Goal: Information Seeking & Learning: Find specific page/section

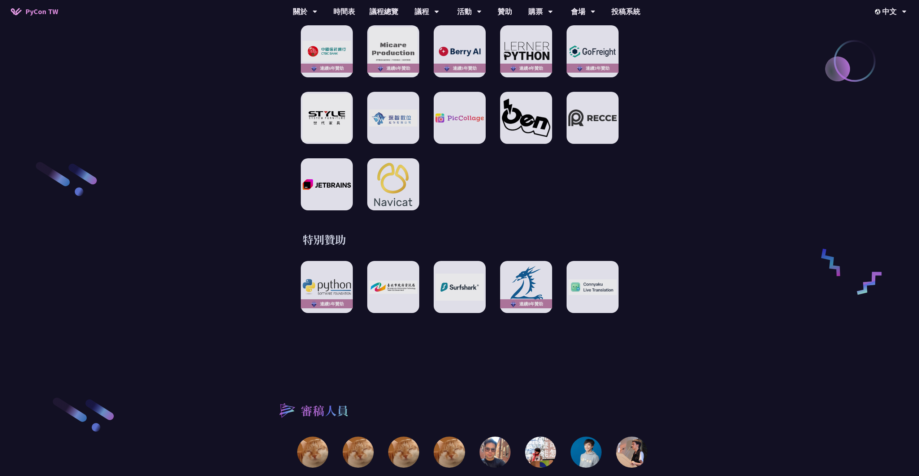
scroll to position [1264, 0]
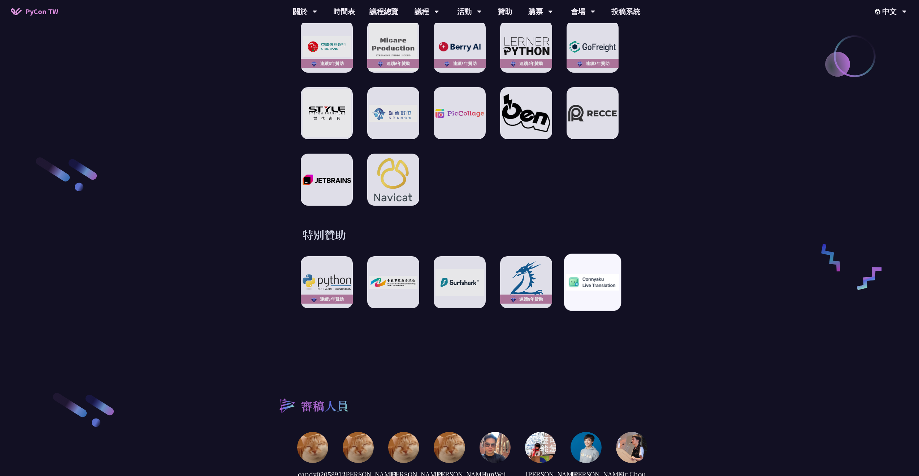
click at [608, 285] on div at bounding box center [592, 281] width 57 height 57
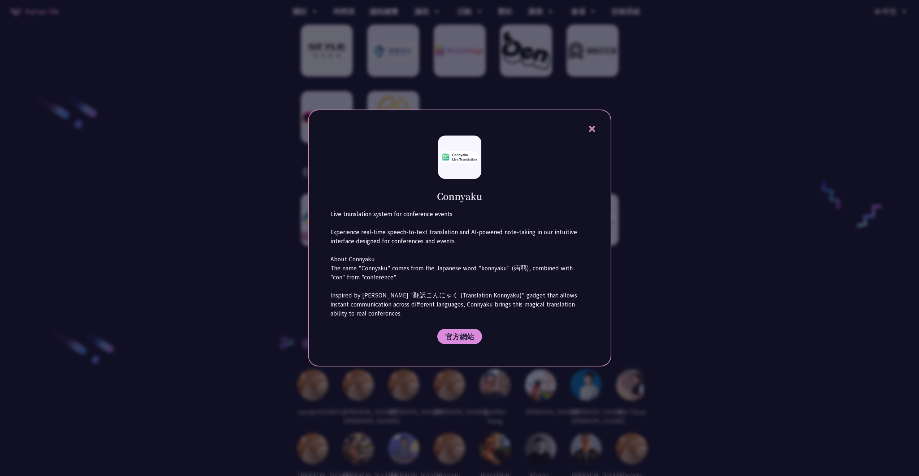
scroll to position [1372, 0]
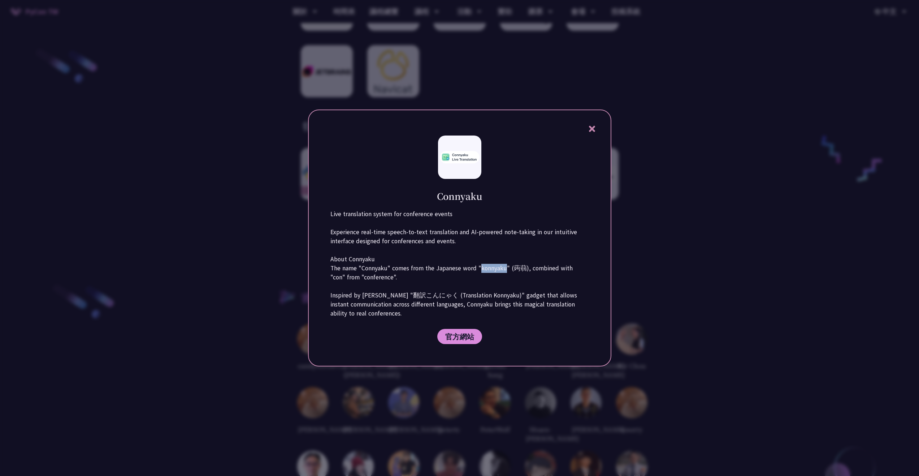
drag, startPoint x: 479, startPoint y: 269, endPoint x: 507, endPoint y: 266, distance: 27.9
click at [507, 266] on p "Live translation system for conference events Experience real-time speech-to-te…" at bounding box center [459, 263] width 259 height 108
click at [578, 268] on p "Live translation system for conference events Experience real-time speech-to-te…" at bounding box center [459, 263] width 259 height 108
click at [361, 273] on p "Live translation system for conference events Experience real-time speech-to-te…" at bounding box center [459, 263] width 259 height 108
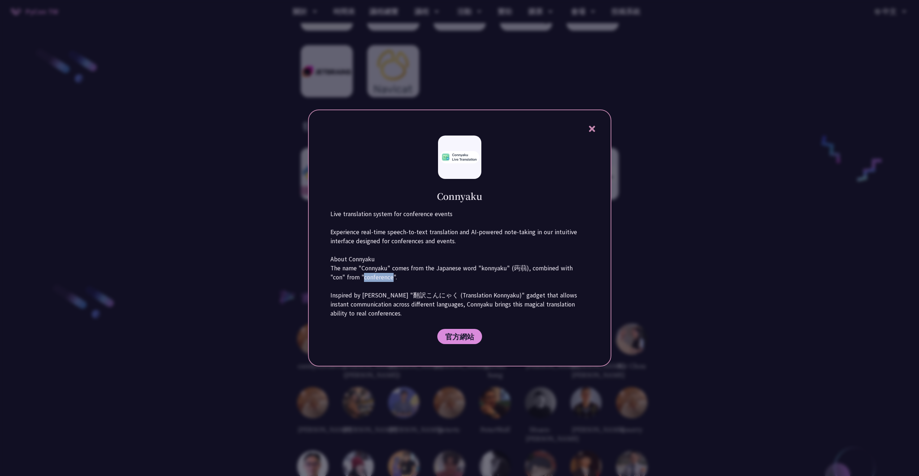
click at [361, 273] on p "Live translation system for conference events Experience real-time speech-to-te…" at bounding box center [459, 263] width 259 height 108
drag, startPoint x: 446, startPoint y: 293, endPoint x: 504, endPoint y: 296, distance: 59.0
click at [504, 296] on p "Live translation system for conference events Experience real-time speech-to-te…" at bounding box center [459, 263] width 259 height 108
click at [516, 294] on p "Live translation system for conference events Experience real-time speech-to-te…" at bounding box center [459, 263] width 259 height 108
click at [590, 129] on icon at bounding box center [592, 128] width 9 height 9
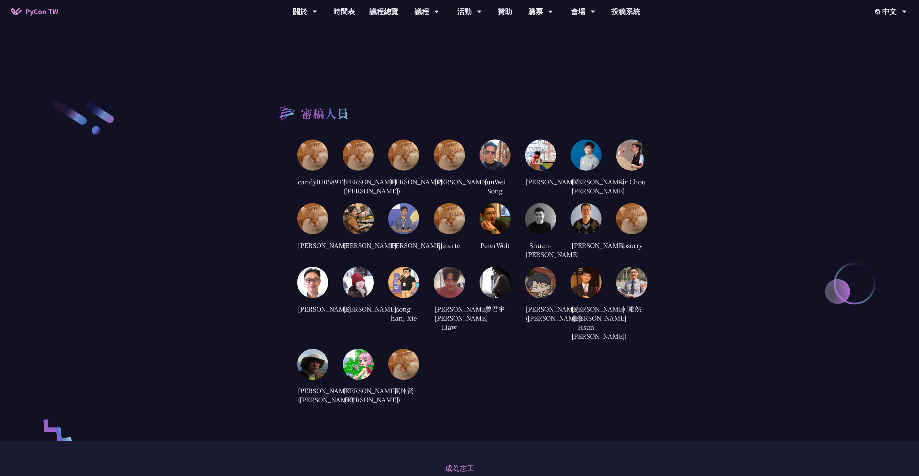
scroll to position [1553, 0]
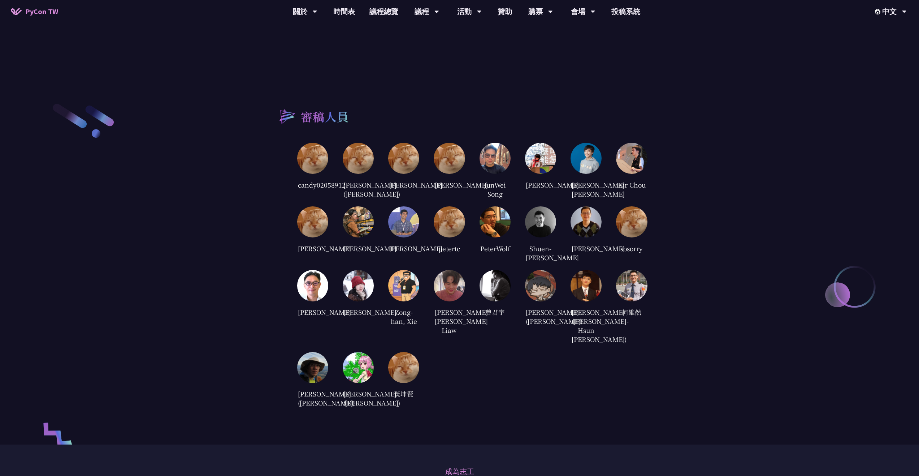
click at [552, 301] on img at bounding box center [540, 285] width 31 height 31
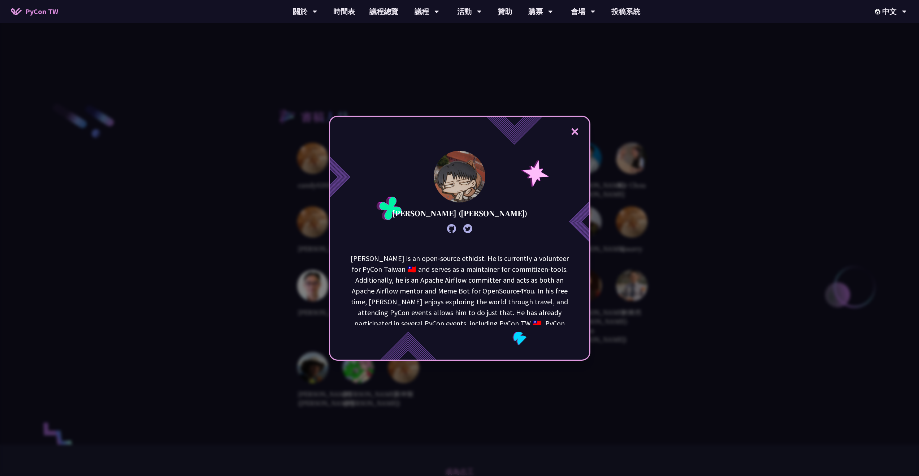
click at [736, 361] on div "× [PERSON_NAME] ([PERSON_NAME]) [PERSON_NAME] is an open-source ethicist. He is…" at bounding box center [459, 238] width 919 height 476
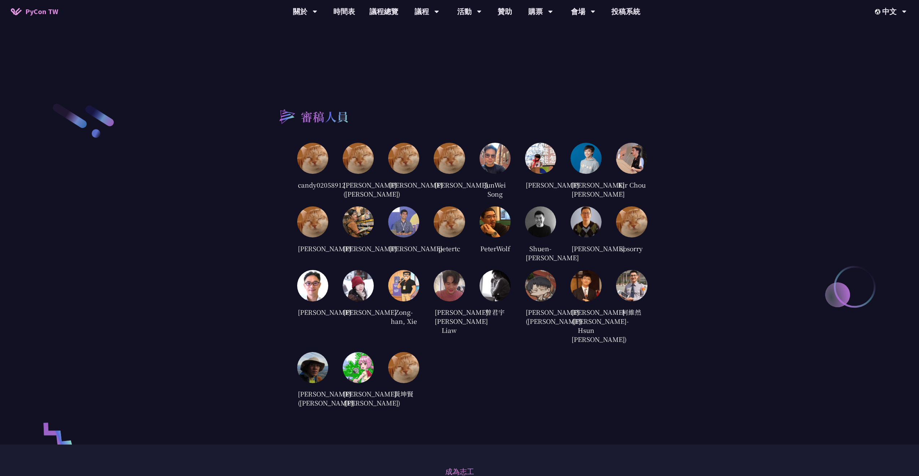
click at [589, 301] on img at bounding box center [586, 285] width 31 height 31
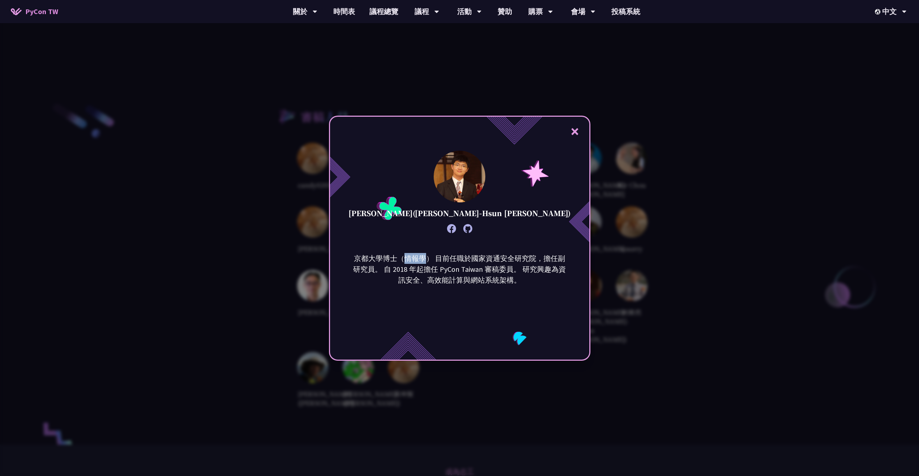
drag, startPoint x: 408, startPoint y: 259, endPoint x: 428, endPoint y: 256, distance: 19.7
click at [428, 256] on p "京都大學博士（情報學） 目前任職於國家資通安全研究院，擔任副研究員。 自 2018 年起擔任 PyCon Taiwan 審稿委員。 研究興趣為資訊安全、高效能…" at bounding box center [460, 269] width 218 height 32
click at [452, 259] on p "京都大學博士（情報學） 目前任職於國家資通安全研究院，擔任副研究員。 自 2018 年起擔任 PyCon Taiwan 審稿委員。 研究興趣為資訊安全、高效能…" at bounding box center [460, 269] width 218 height 32
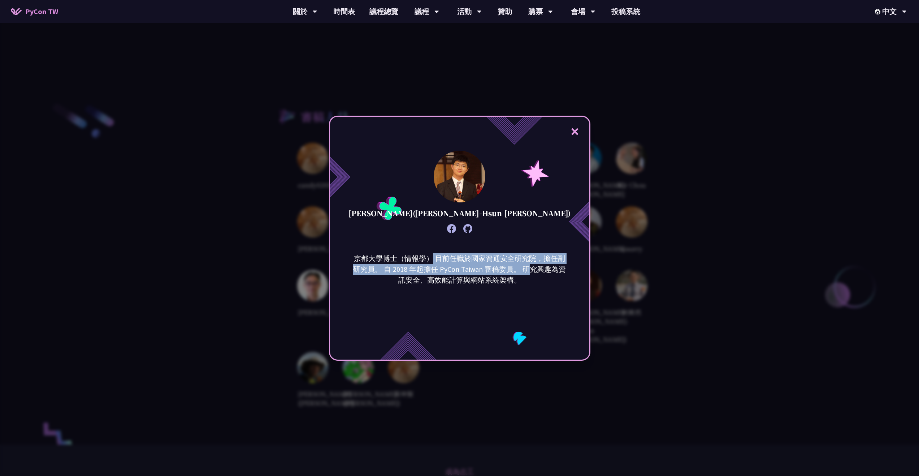
drag, startPoint x: 437, startPoint y: 258, endPoint x: 532, endPoint y: 272, distance: 95.7
click at [532, 272] on p "京都大學博士（情報學） 目前任職於國家資通安全研究院，擔任副研究員。 自 2018 年起擔任 PyCon Taiwan 審稿委員。 研究興趣為資訊安全、高效能…" at bounding box center [460, 269] width 218 height 32
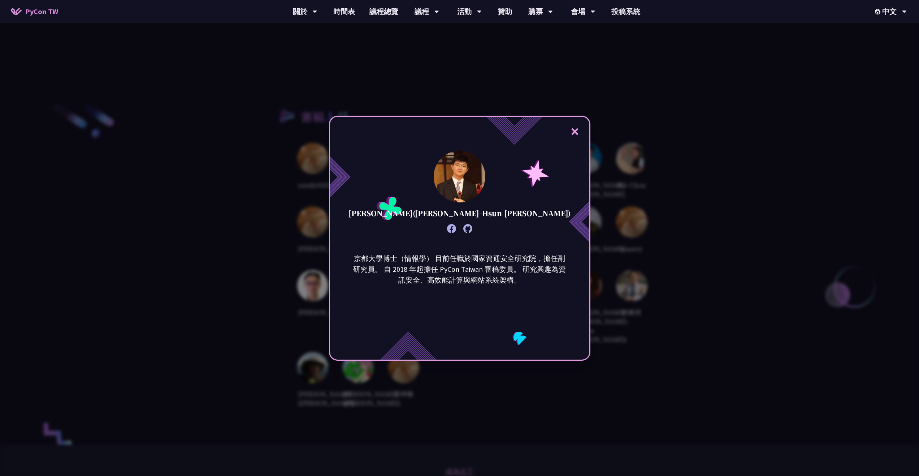
click at [542, 276] on p "京都大學博士（情報學） 目前任職於國家資通安全研究院，擔任副研究員。 自 2018 年起擔任 PyCon Taiwan 審稿委員。 研究興趣為資訊安全、高效能…" at bounding box center [460, 269] width 218 height 32
click at [575, 131] on button "×" at bounding box center [575, 131] width 22 height 22
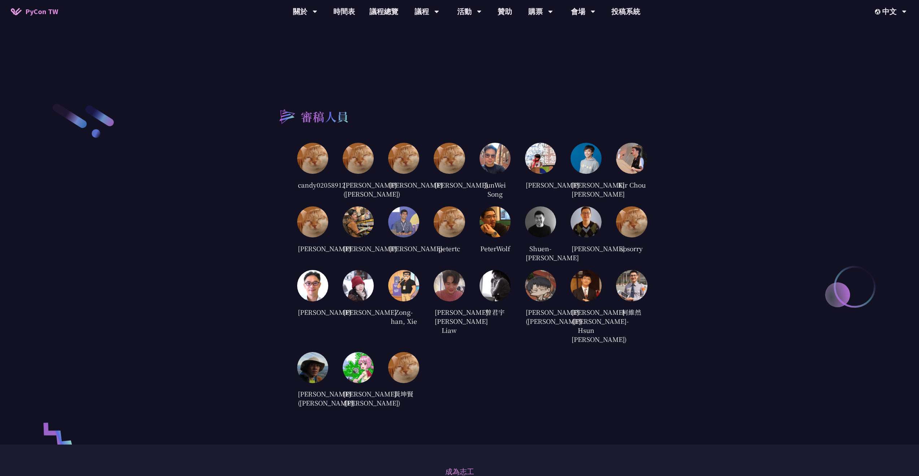
click at [591, 301] on img at bounding box center [586, 285] width 31 height 31
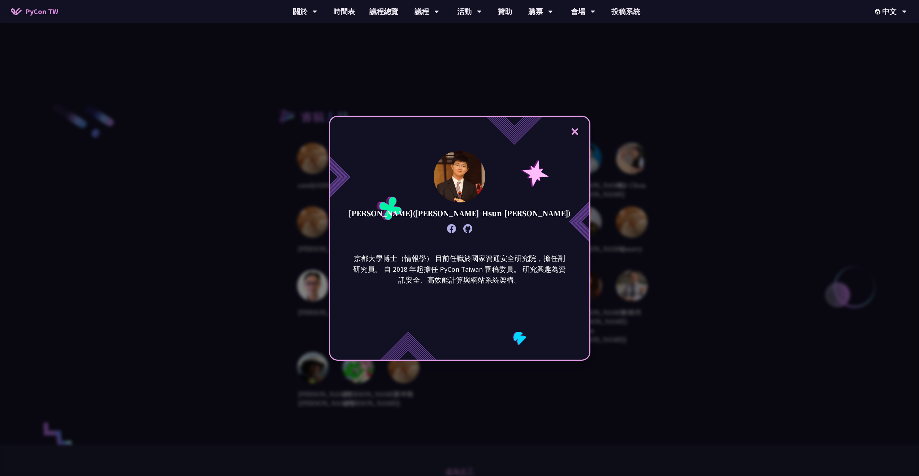
click at [690, 346] on div "× [PERSON_NAME]([PERSON_NAME]-Hsun [PERSON_NAME]) 京都大學博士（情報學） 目前任職於國家資通安全研究院，擔任…" at bounding box center [459, 238] width 919 height 476
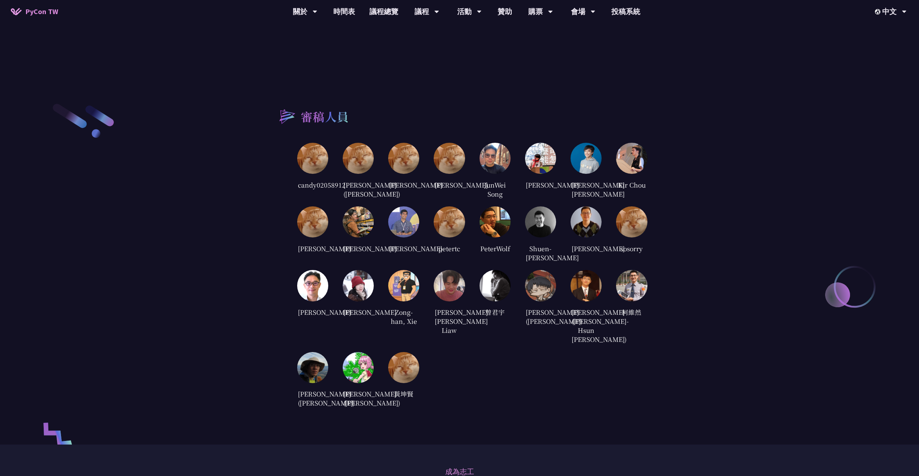
click at [634, 299] on img at bounding box center [631, 285] width 31 height 31
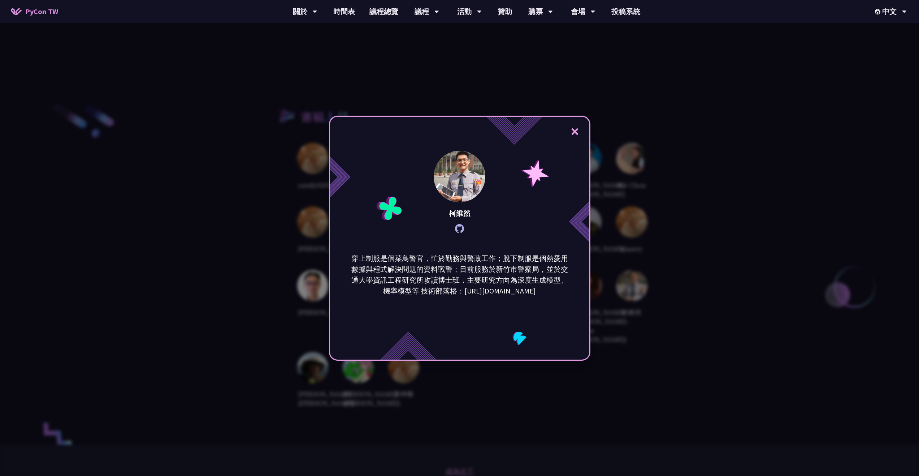
drag, startPoint x: 430, startPoint y: 259, endPoint x: 559, endPoint y: 287, distance: 131.9
click at [559, 287] on p "穿上制服是個菜鳥警官，忙於勤務與警政工作；脫下制服是個熱愛用數據與程式解決問題的資料戰警；目前服務於新竹市警察局，並於交通大學資訊工程研究所攻讀博士班，主要研…" at bounding box center [460, 274] width 218 height 43
click at [554, 294] on p "穿上制服是個菜鳥警官，忙於勤務與警政工作；脫下制服是個熱愛用數據與程式解決問題的資料戰警；目前服務於新竹市警察局，並於交通大學資訊工程研究所攻讀博士班，主要研…" at bounding box center [460, 274] width 218 height 43
drag, startPoint x: 551, startPoint y: 293, endPoint x: 460, endPoint y: 291, distance: 90.7
click at [458, 292] on p "穿上制服是個菜鳥警官，忙於勤務與警政工作；脫下制服是個熱愛用數據與程式解決問題的資料戰警；目前服務於新竹市警察局，並於交通大學資訊工程研究所攻讀博士班，主要研…" at bounding box center [460, 274] width 218 height 43
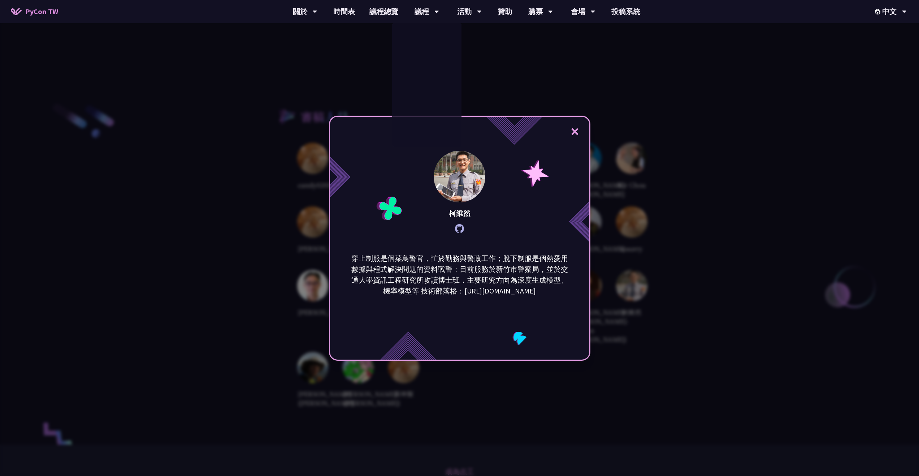
click at [458, 275] on p "穿上制服是個菜鳥警官，忙於勤務與警政工作；脫下制服是個熱愛用數據與程式解決問題的資料戰警；目前服務於新竹市警察局，並於交通大學資訊工程研究所攻讀博士班，主要研…" at bounding box center [460, 274] width 218 height 43
click at [577, 128] on button "×" at bounding box center [575, 131] width 22 height 22
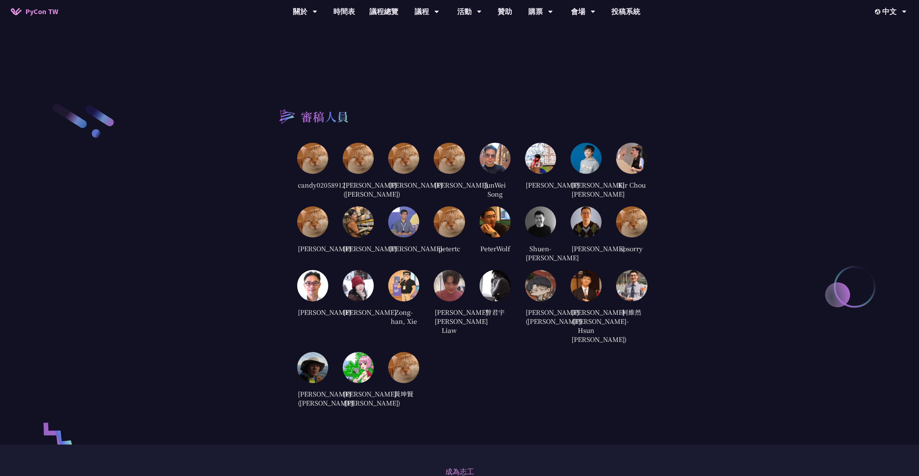
click at [359, 301] on img at bounding box center [358, 285] width 31 height 31
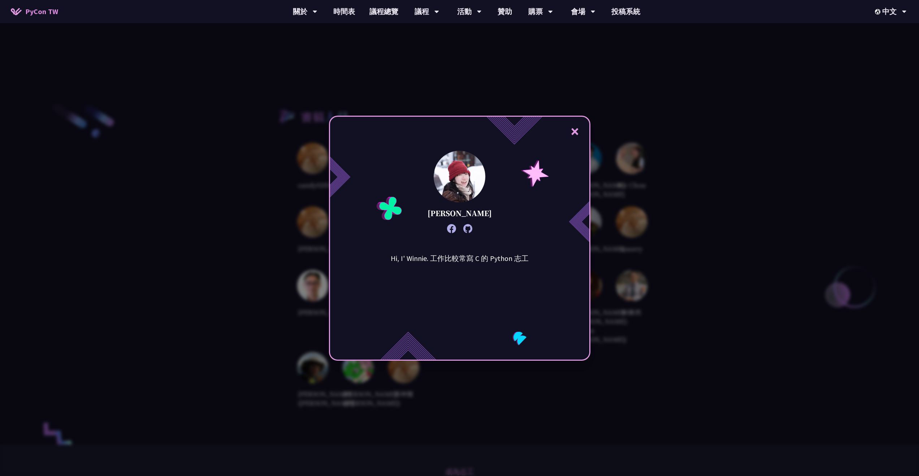
click at [581, 136] on button "×" at bounding box center [575, 131] width 22 height 22
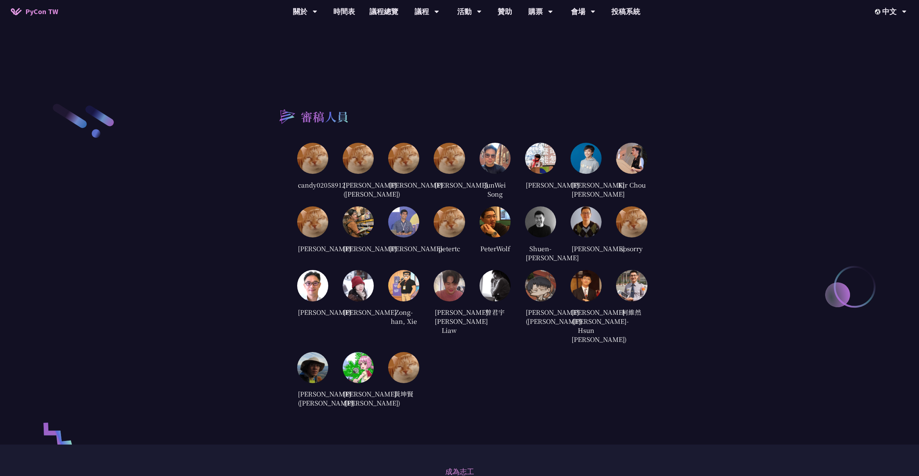
click at [318, 301] on img at bounding box center [312, 285] width 31 height 31
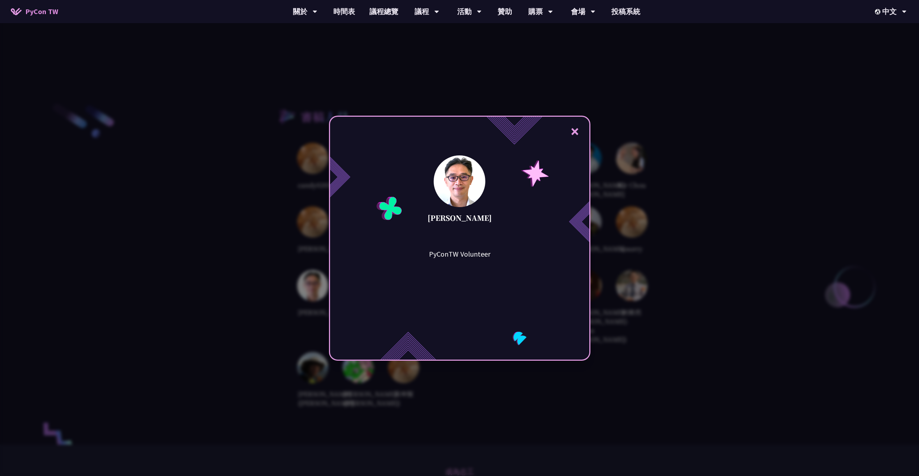
click at [583, 129] on button "×" at bounding box center [575, 131] width 22 height 22
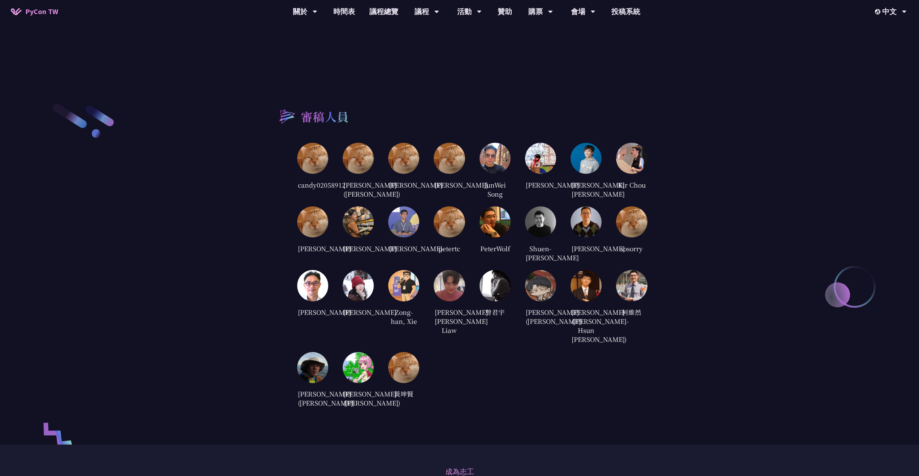
click at [632, 235] on img at bounding box center [631, 221] width 31 height 31
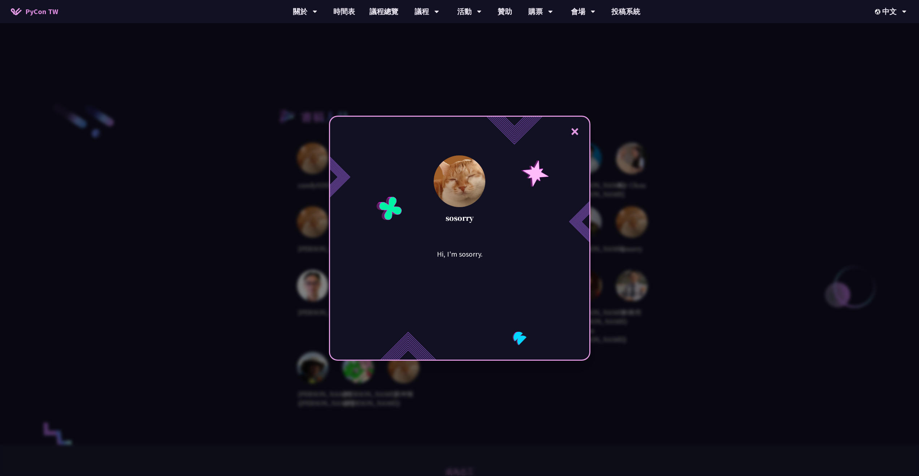
click at [579, 127] on button "×" at bounding box center [575, 131] width 22 height 22
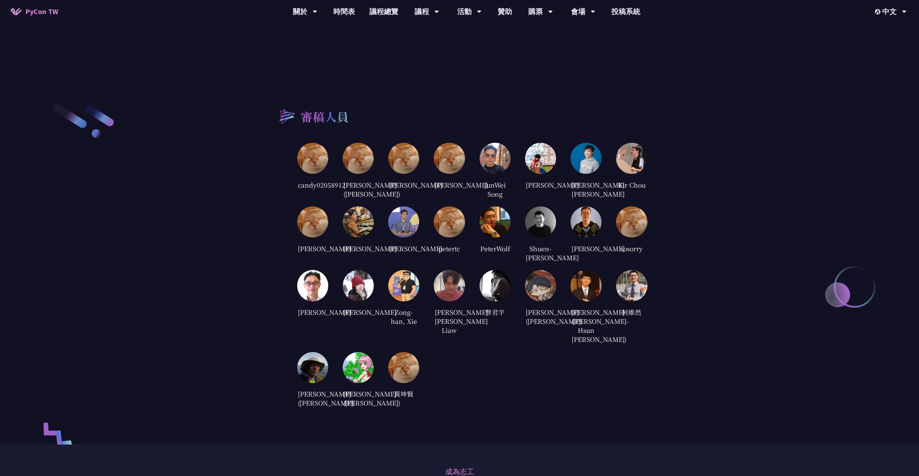
click at [592, 226] on img at bounding box center [586, 221] width 31 height 31
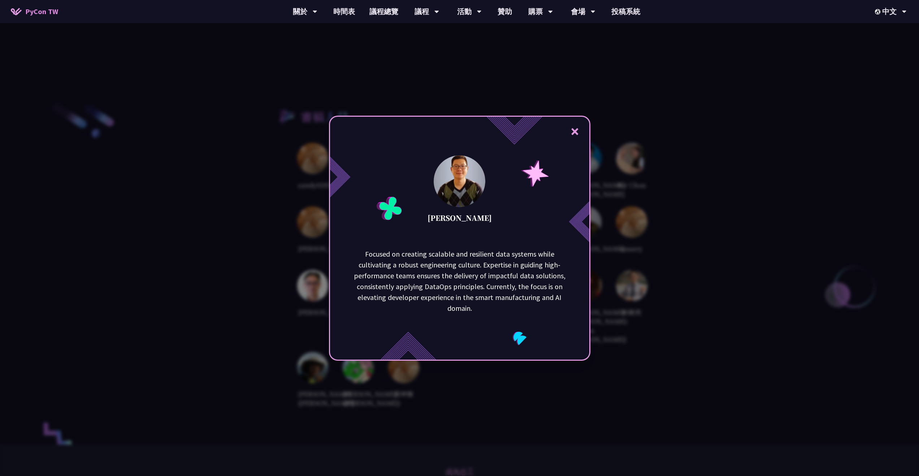
click at [581, 127] on button "×" at bounding box center [575, 131] width 22 height 22
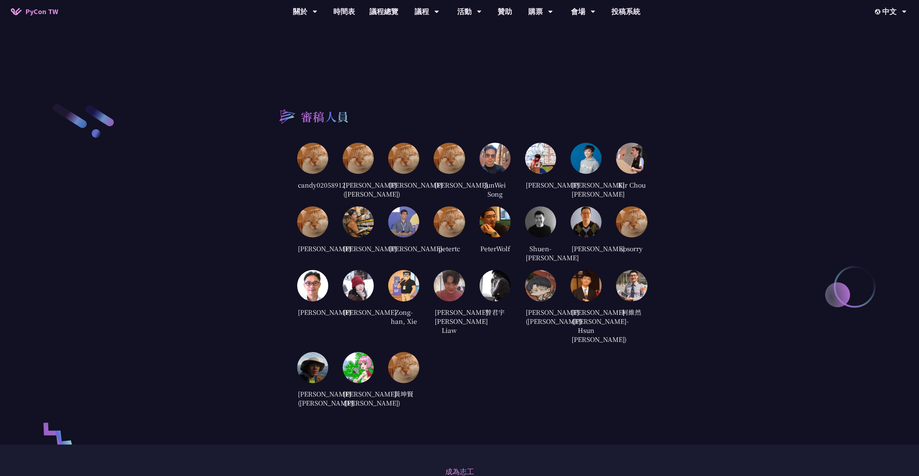
click at [543, 237] on img at bounding box center [540, 221] width 31 height 31
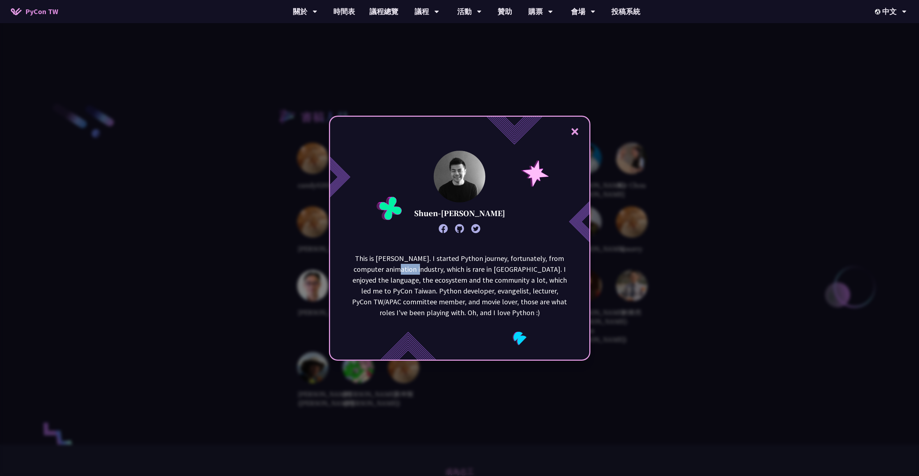
drag, startPoint x: 392, startPoint y: 267, endPoint x: 432, endPoint y: 269, distance: 39.4
click at [413, 268] on p "This is [PERSON_NAME]. I started Python journey, fortunately, from computer ani…" at bounding box center [460, 285] width 218 height 65
click at [432, 269] on p "This is [PERSON_NAME]. I started Python journey, fortunately, from computer ani…" at bounding box center [460, 285] width 218 height 65
drag, startPoint x: 418, startPoint y: 268, endPoint x: 480, endPoint y: 271, distance: 61.5
click at [480, 271] on p "This is [PERSON_NAME]. I started Python journey, fortunately, from computer ani…" at bounding box center [460, 285] width 218 height 65
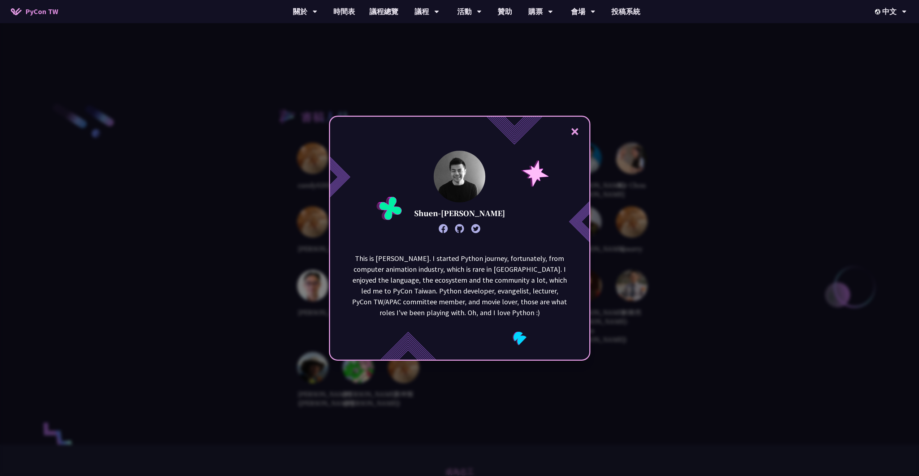
click at [486, 271] on p "This is [PERSON_NAME]. I started Python journey, fortunately, from computer ani…" at bounding box center [460, 285] width 218 height 65
drag, startPoint x: 486, startPoint y: 269, endPoint x: 554, endPoint y: 271, distance: 68.6
click at [553, 271] on p "This is [PERSON_NAME]. I started Python journey, fortunately, from computer ani…" at bounding box center [460, 285] width 218 height 65
click at [559, 271] on p "This is [PERSON_NAME]. I started Python journey, fortunately, from computer ani…" at bounding box center [460, 285] width 218 height 65
drag, startPoint x: 422, startPoint y: 279, endPoint x: 465, endPoint y: 279, distance: 43.7
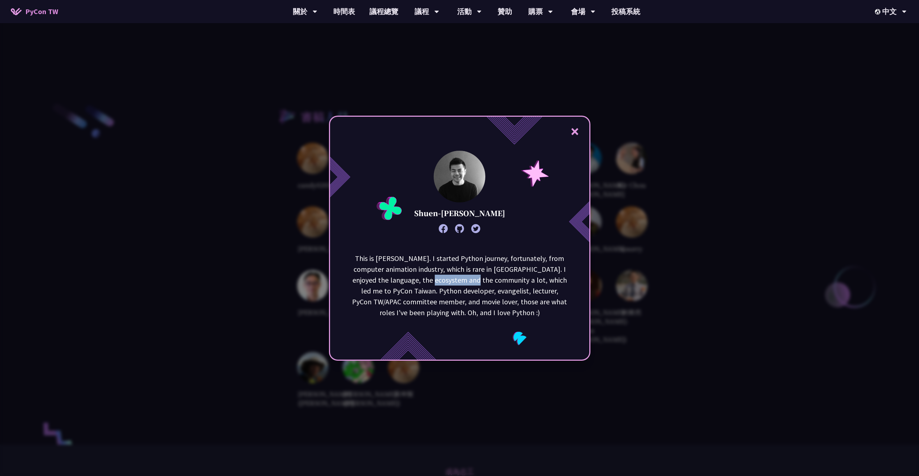
click at [465, 279] on p "This is [PERSON_NAME]. I started Python journey, fortunately, from computer ani…" at bounding box center [460, 285] width 218 height 65
click at [484, 278] on p "This is [PERSON_NAME]. I started Python journey, fortunately, from computer ani…" at bounding box center [460, 285] width 218 height 65
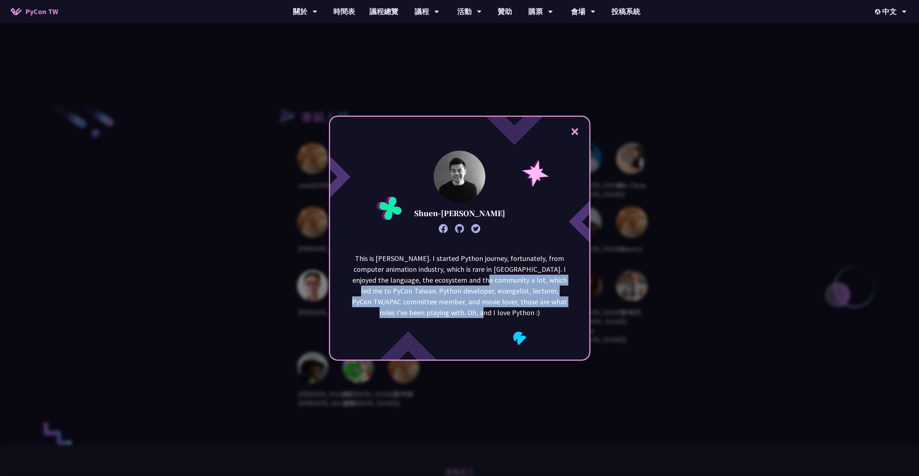
drag, startPoint x: 472, startPoint y: 281, endPoint x: 542, endPoint y: 310, distance: 75.6
click at [542, 310] on p "This is [PERSON_NAME]. I started Python journey, fortunately, from computer ani…" at bounding box center [460, 285] width 218 height 65
click at [513, 291] on p "This is [PERSON_NAME]. I started Python journey, fortunately, from computer ani…" at bounding box center [460, 285] width 218 height 65
click at [576, 123] on button "×" at bounding box center [575, 131] width 22 height 22
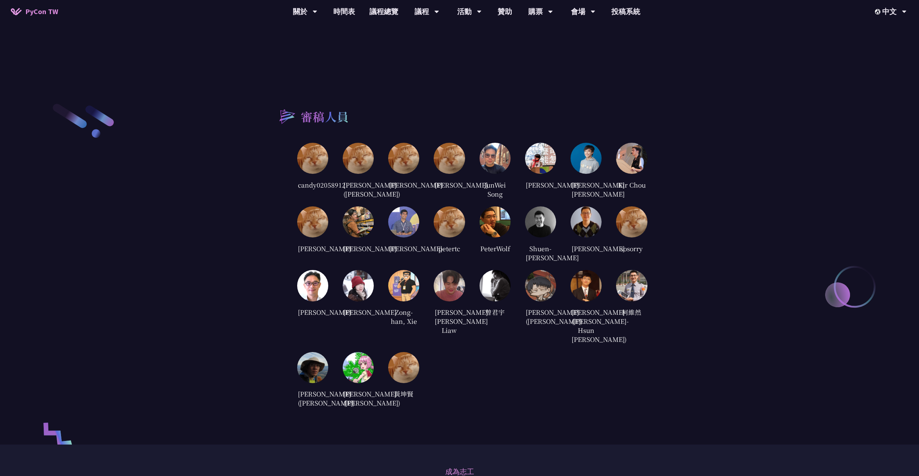
click at [493, 233] on img at bounding box center [495, 221] width 31 height 31
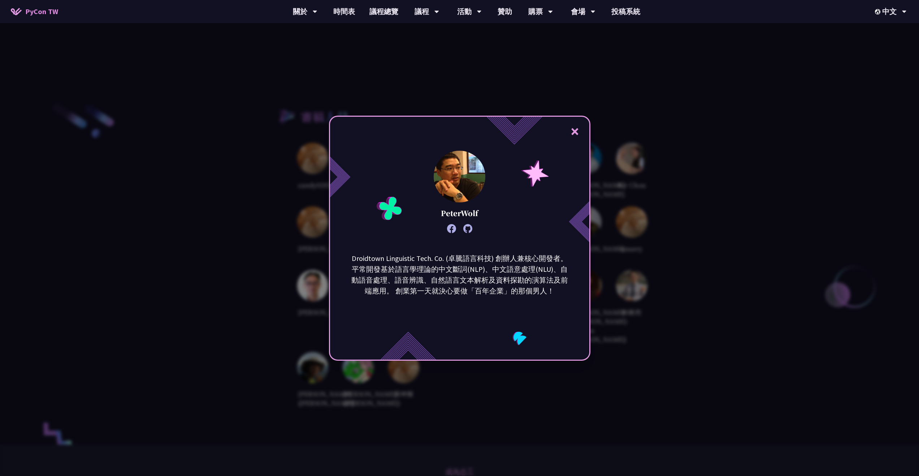
click at [572, 130] on button "×" at bounding box center [575, 131] width 22 height 22
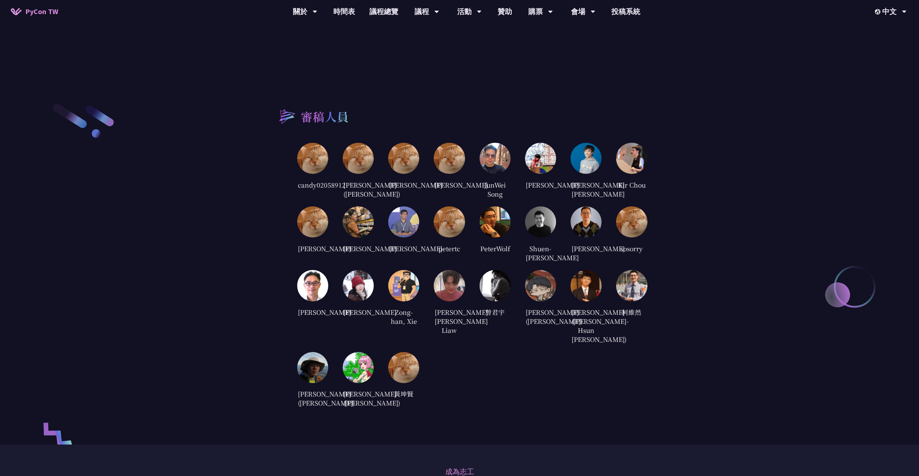
click at [448, 227] on img at bounding box center [449, 221] width 31 height 31
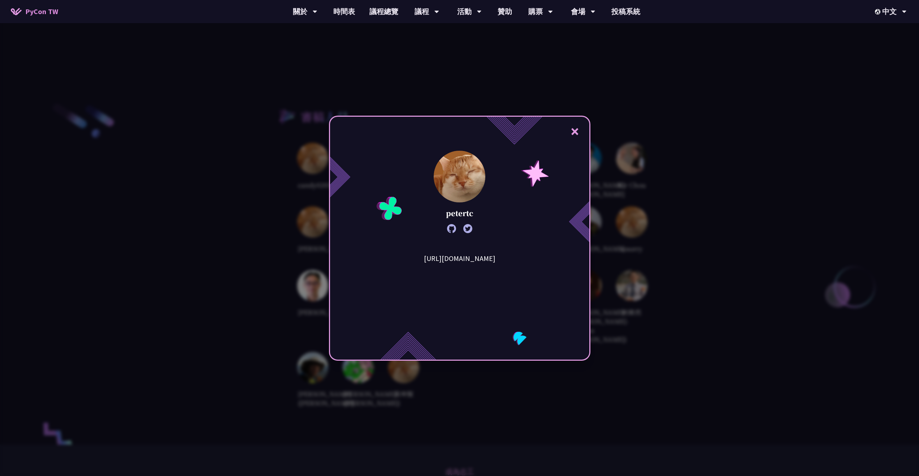
drag, startPoint x: 500, startPoint y: 257, endPoint x: 430, endPoint y: 260, distance: 70.5
click at [428, 262] on div "[URL][DOMAIN_NAME]" at bounding box center [459, 289] width 113 height 72
click at [581, 129] on button "×" at bounding box center [575, 131] width 22 height 22
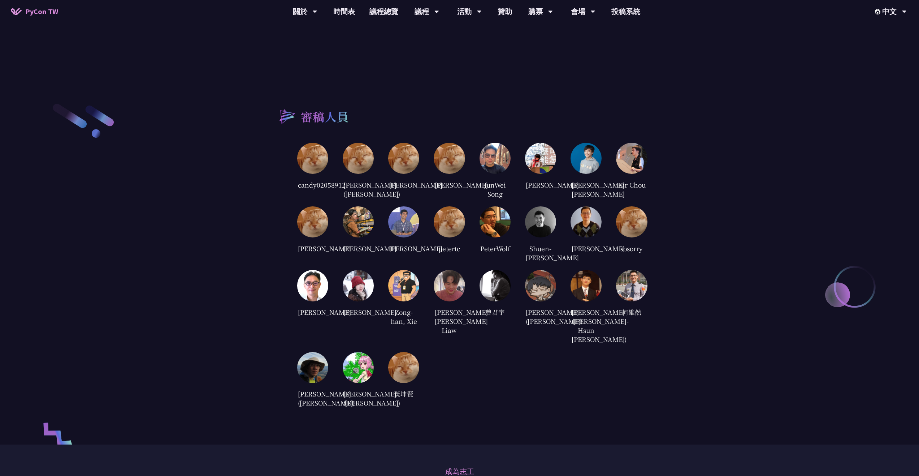
click at [540, 147] on img at bounding box center [540, 158] width 31 height 31
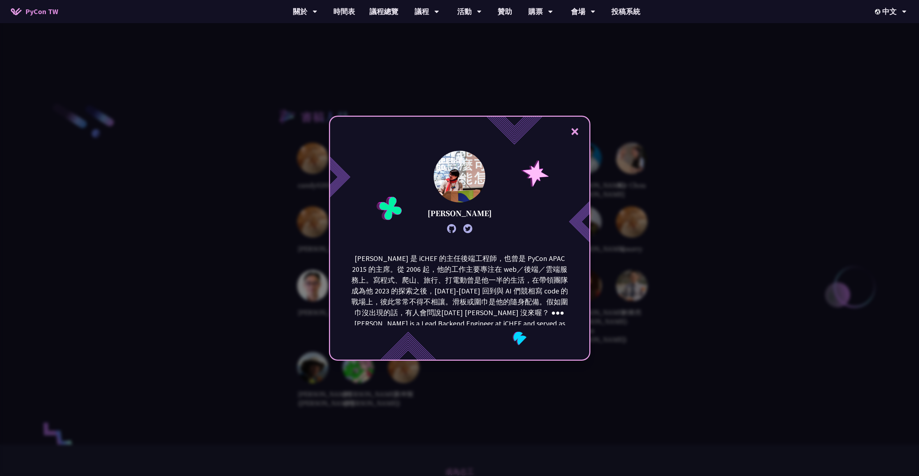
click at [357, 138] on div "× [PERSON_NAME]" at bounding box center [459, 238] width 261 height 245
click at [579, 136] on button "×" at bounding box center [575, 131] width 22 height 22
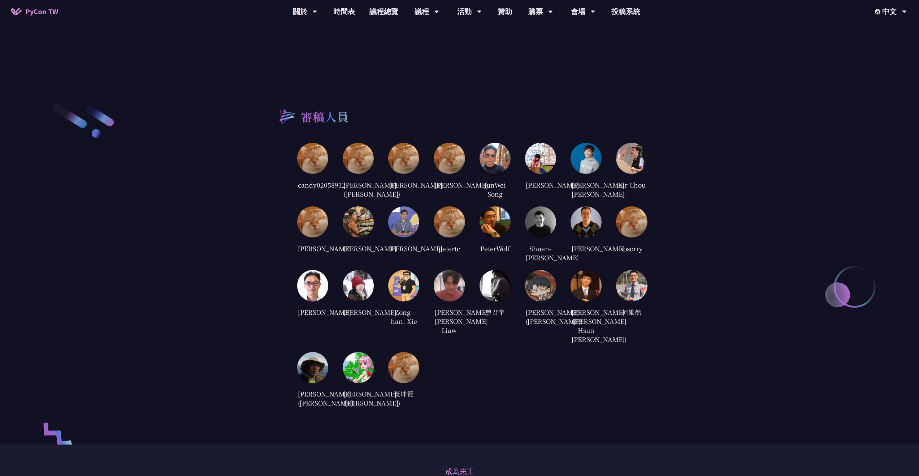
click at [316, 155] on img at bounding box center [312, 158] width 31 height 31
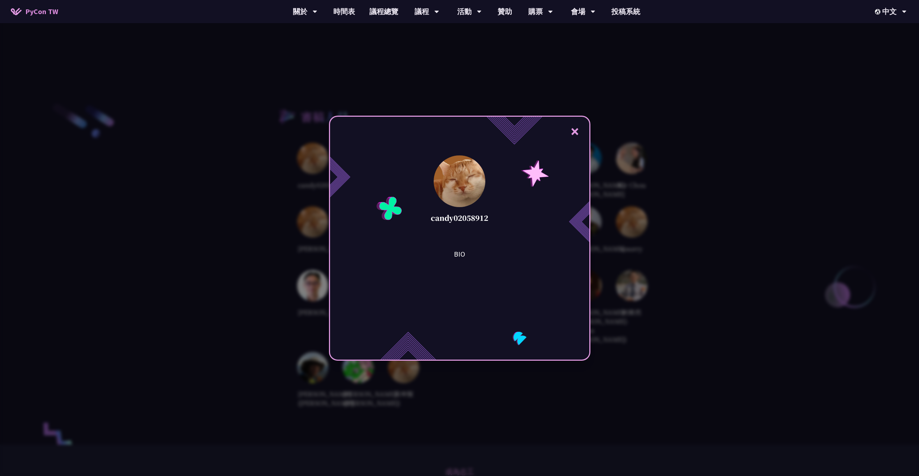
click at [290, 173] on div "× candy02058912 BIO" at bounding box center [459, 238] width 919 height 476
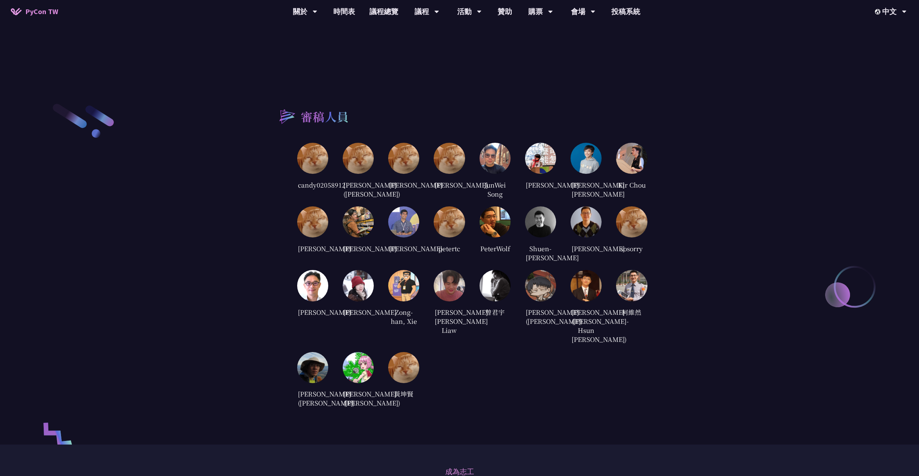
click at [351, 157] on img at bounding box center [358, 158] width 31 height 31
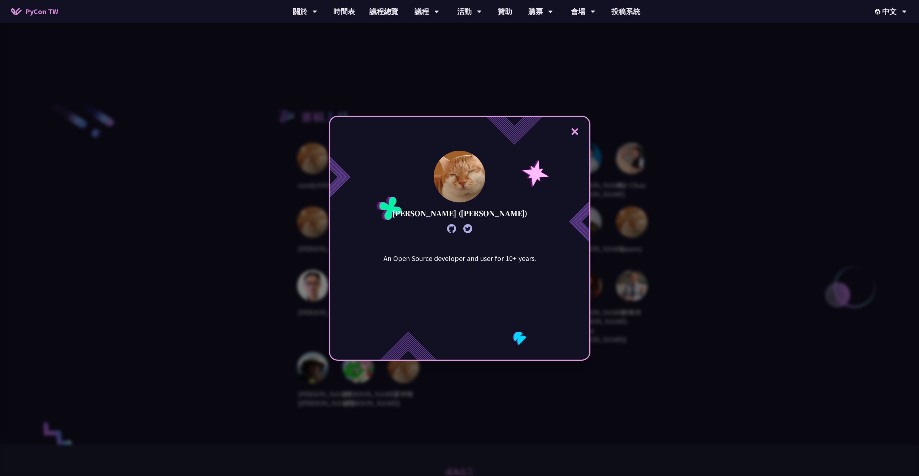
click at [252, 175] on div "× [PERSON_NAME] ([PERSON_NAME]) An Open Source developer and user for 10+ years." at bounding box center [459, 238] width 919 height 476
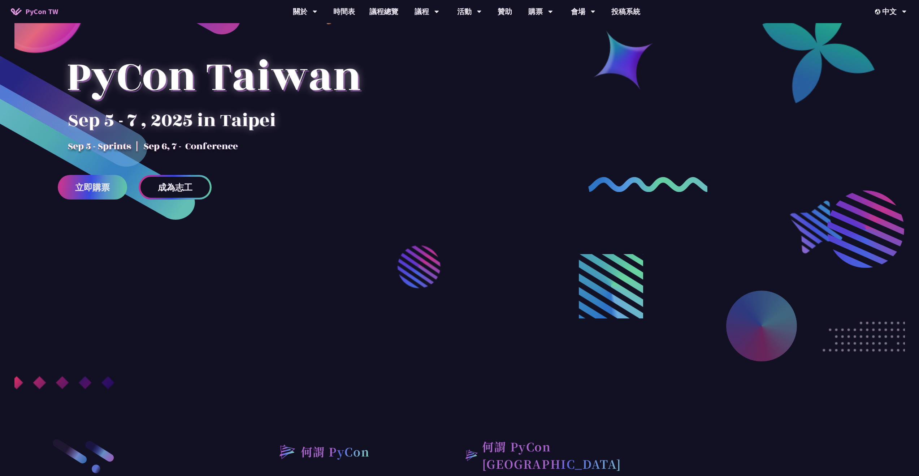
scroll to position [0, 0]
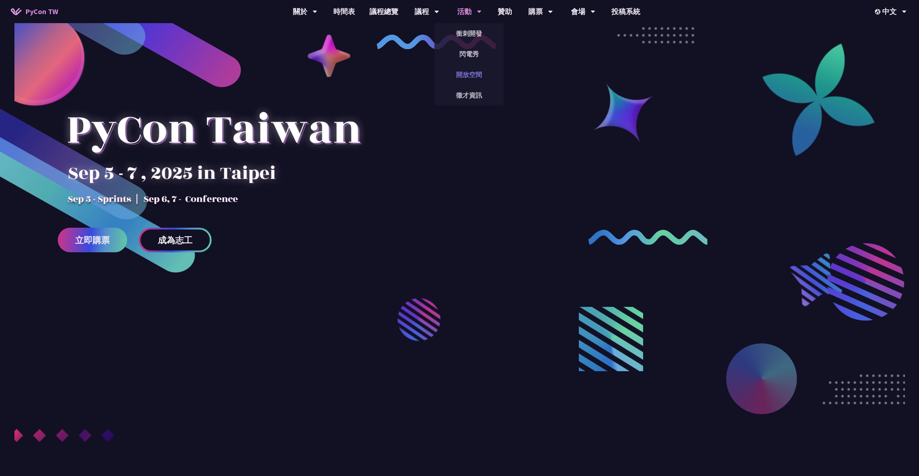
click at [466, 69] on link "開放空間" at bounding box center [468, 74] width 69 height 17
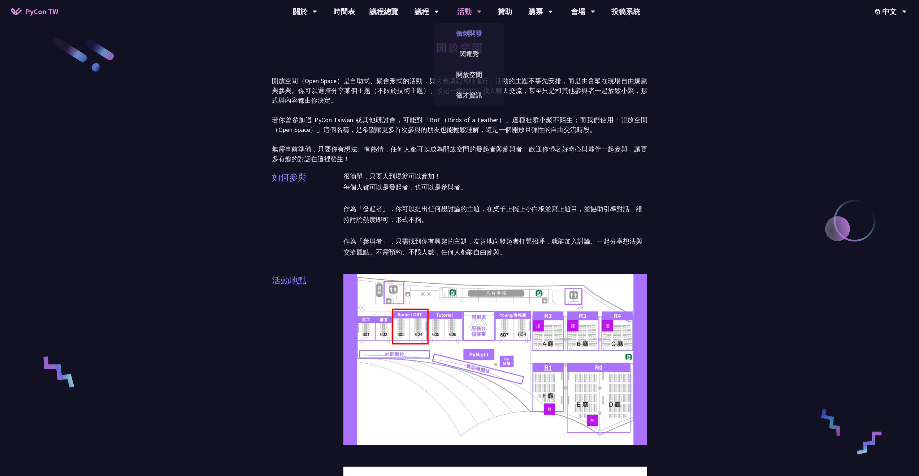
click at [474, 39] on link "衝刺開發" at bounding box center [468, 33] width 69 height 17
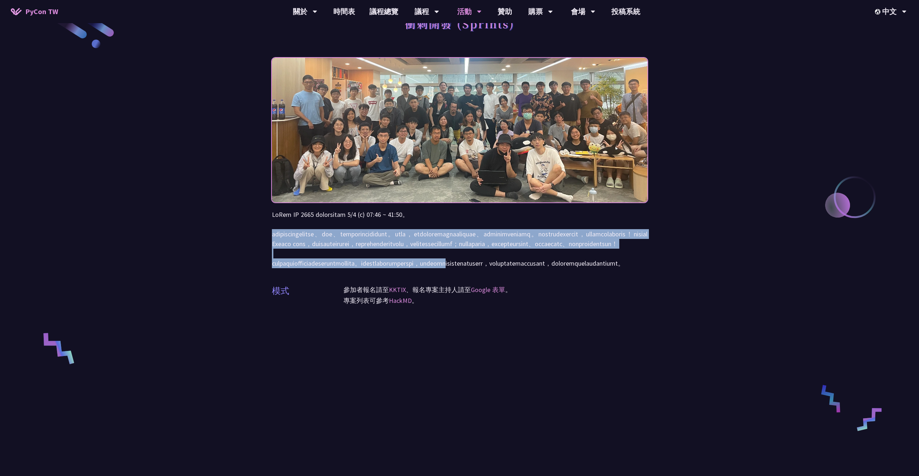
scroll to position [36, 0]
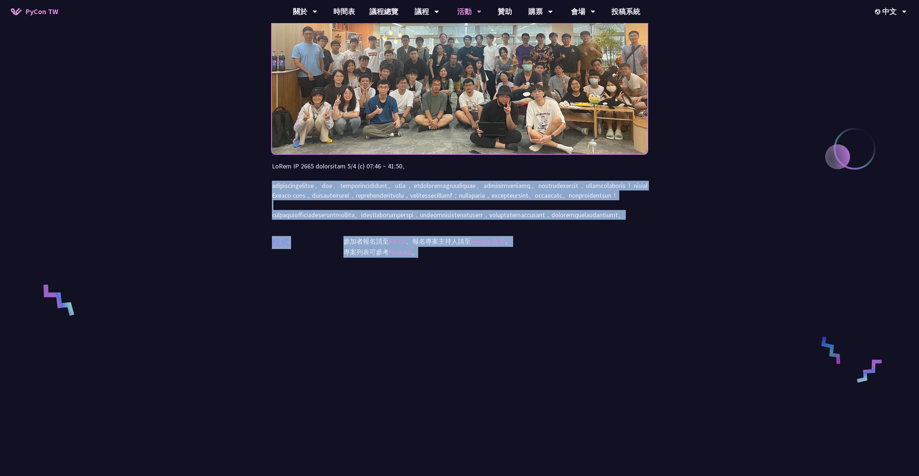
drag, startPoint x: 267, startPoint y: 258, endPoint x: 681, endPoint y: 287, distance: 415.2
click at [681, 287] on div "衝刺開發 (Sprints) 模式 參加者報名請至 KKTIX 、報名專案主持人請至 Google 表單 。 專案列表可參考 HackMD 。" at bounding box center [459, 268] width 919 height 680
click at [692, 274] on div "衝刺開發 (Sprints) 模式 參加者報名請至 KKTIX 、報名專案主持人請至 Google 表單 。 專案列表可參考 HackMD 。" at bounding box center [459, 268] width 919 height 680
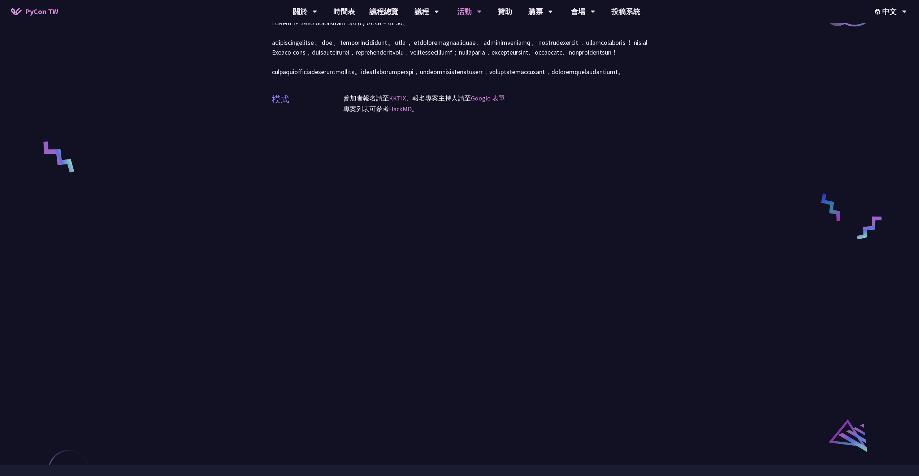
scroll to position [217, 0]
click at [474, 32] on link "衝刺開發" at bounding box center [468, 33] width 69 height 17
click at [479, 75] on link "開放空間" at bounding box center [468, 74] width 69 height 17
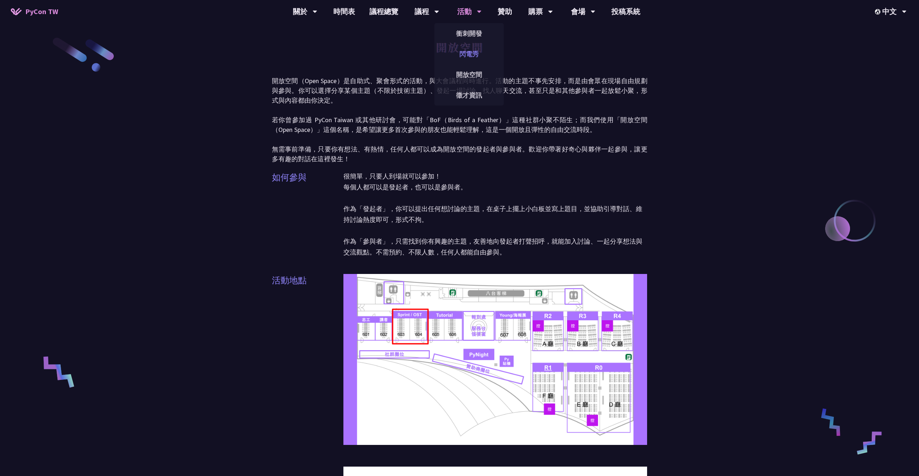
click at [478, 58] on link "閃電秀" at bounding box center [468, 53] width 69 height 17
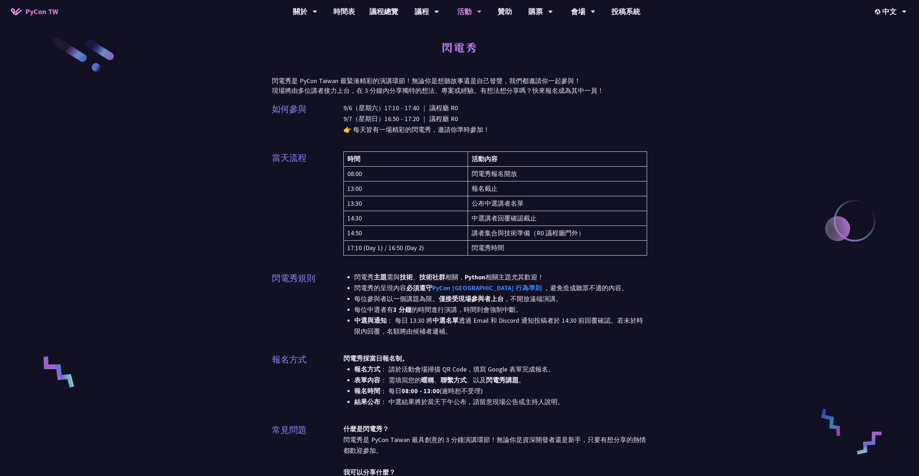
scroll to position [36, 0]
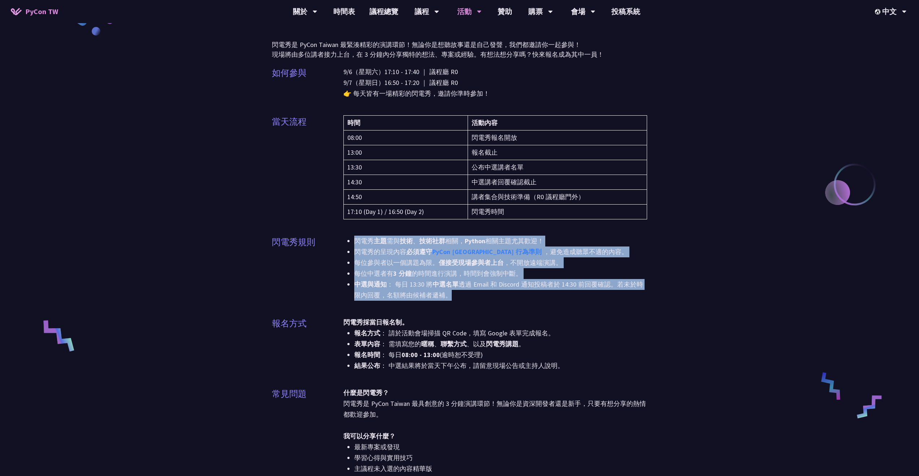
drag, startPoint x: 352, startPoint y: 240, endPoint x: 481, endPoint y: 308, distance: 145.5
click at [479, 305] on div "閃電秀 主題 需與 技術 、 技術社群 相關， Python 相關主題尤其歡迎！ 閃電秀的呈現內容 必須遵守 PyCon [GEOGRAPHIC_DATA] …" at bounding box center [495, 272] width 304 height 74
click at [444, 293] on li "中選與通知 ： 每日 13:30 將 中選名單 透過 Email 和 Discord 通知投稿者於 14:30 前回覆確認。若未於時限內回覆，名額將由候補者遞…" at bounding box center [500, 290] width 293 height 22
drag, startPoint x: 456, startPoint y: 293, endPoint x: 348, endPoint y: 241, distance: 119.8
click at [348, 241] on ul "閃電秀 主題 需與 技術 、 技術社群 相關， Python 相關主題尤其歡迎！ 閃電秀的呈現內容 必須遵守 PyCon [GEOGRAPHIC_DATA] …" at bounding box center [495, 267] width 304 height 65
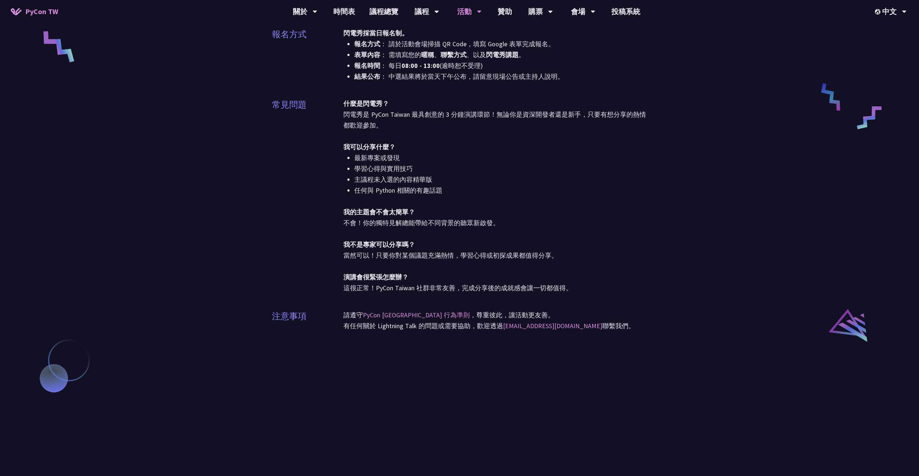
scroll to position [0, 0]
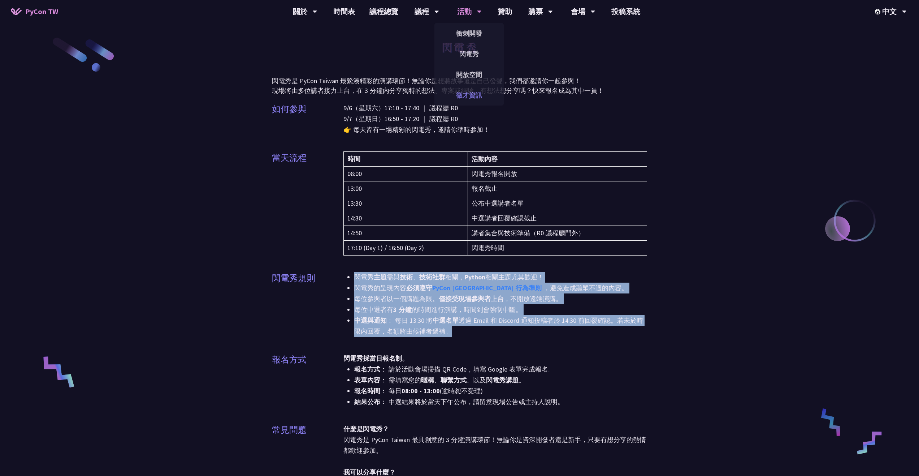
click at [456, 96] on link "徵才資訊" at bounding box center [468, 95] width 69 height 17
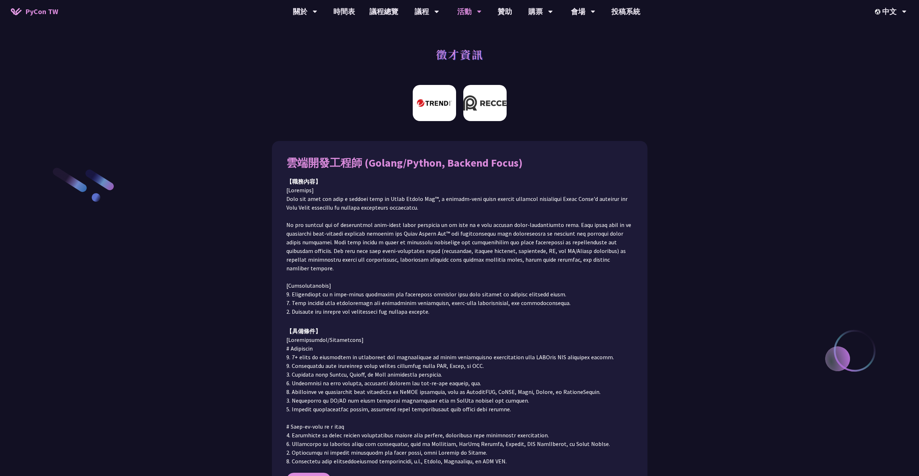
click at [487, 105] on img at bounding box center [484, 103] width 43 height 36
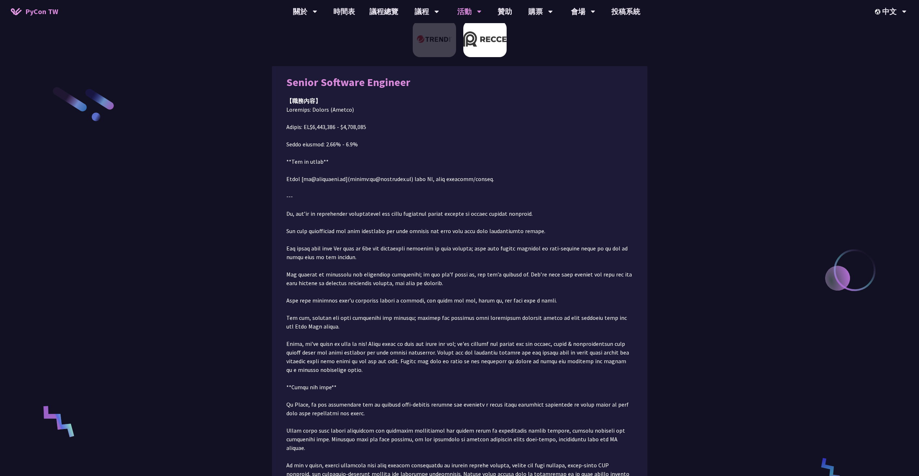
scroll to position [81, 0]
click at [449, 34] on img at bounding box center [434, 39] width 43 height 36
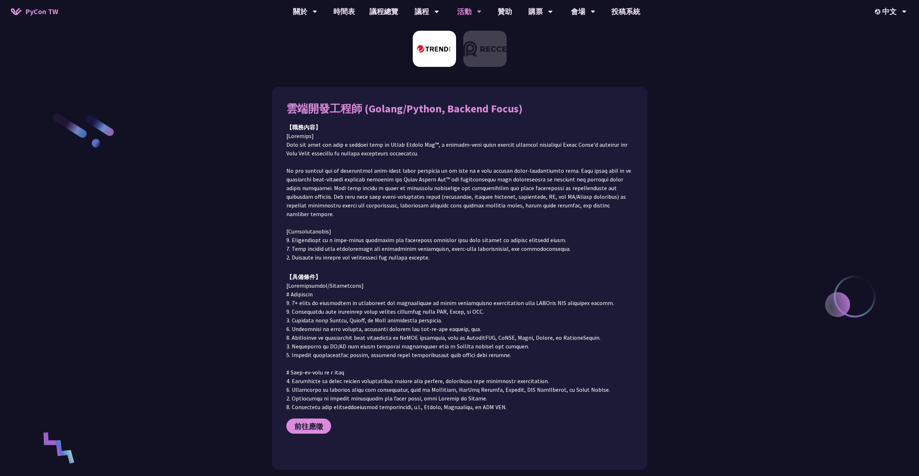
scroll to position [33, 0]
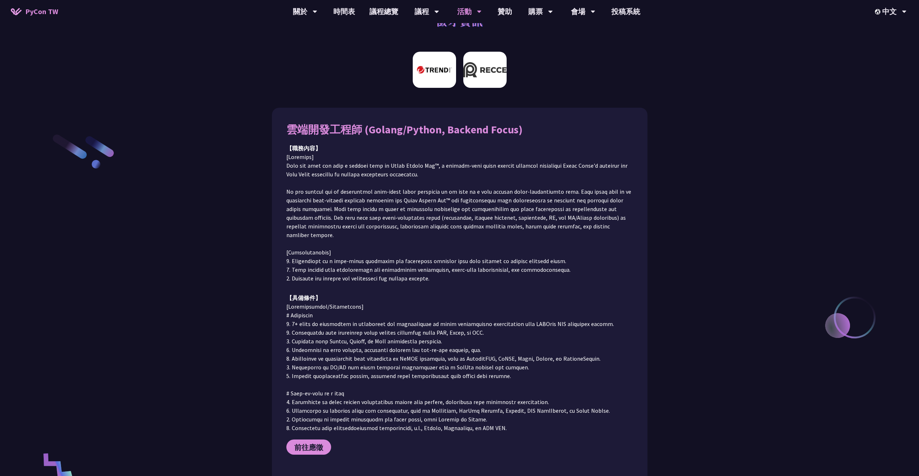
click at [476, 85] on img at bounding box center [484, 70] width 43 height 36
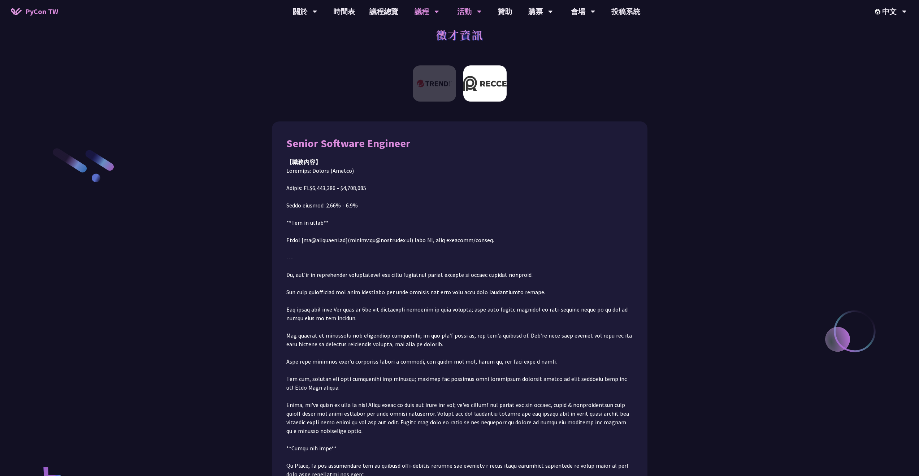
scroll to position [0, 0]
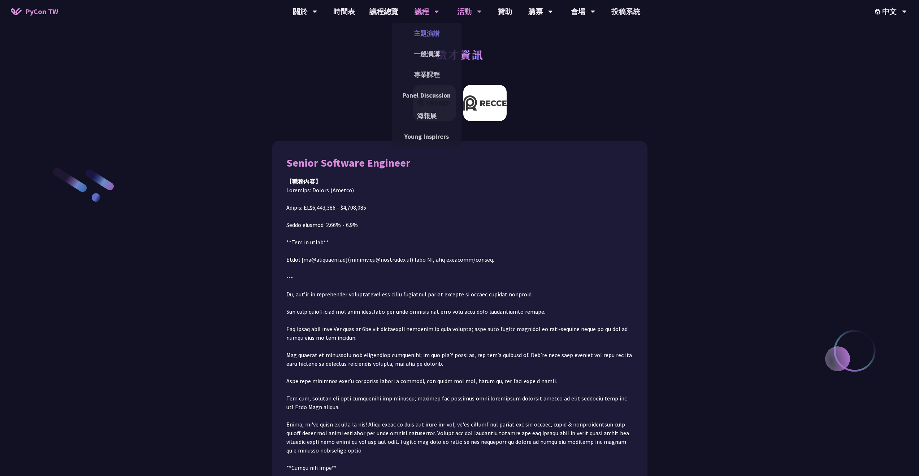
click at [436, 33] on link "主題演講" at bounding box center [426, 33] width 69 height 17
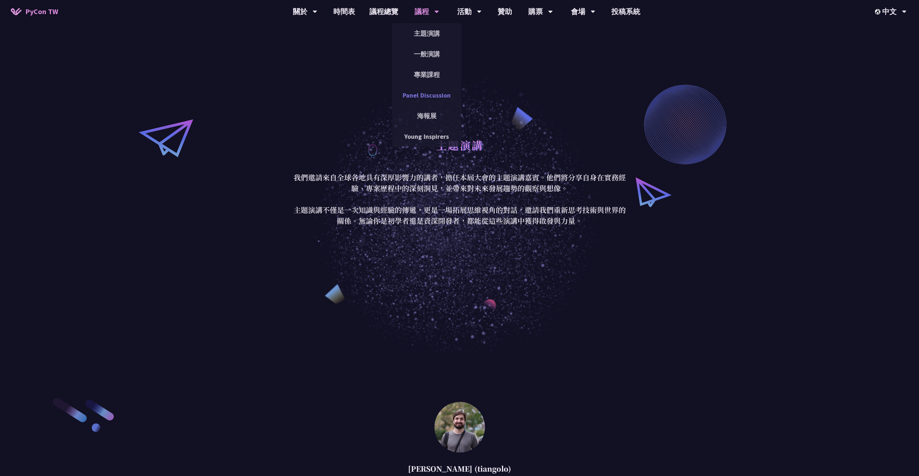
click at [436, 100] on link "Panel Discussion" at bounding box center [426, 95] width 69 height 17
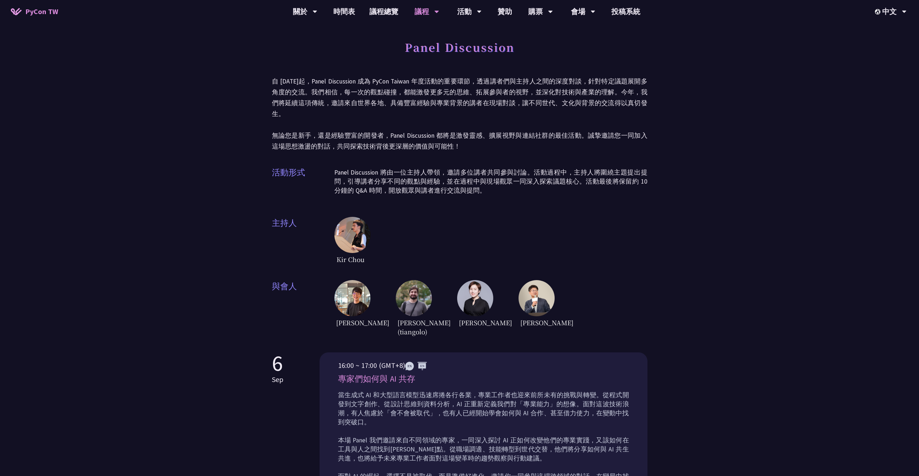
click at [468, 280] on img at bounding box center [475, 298] width 36 height 36
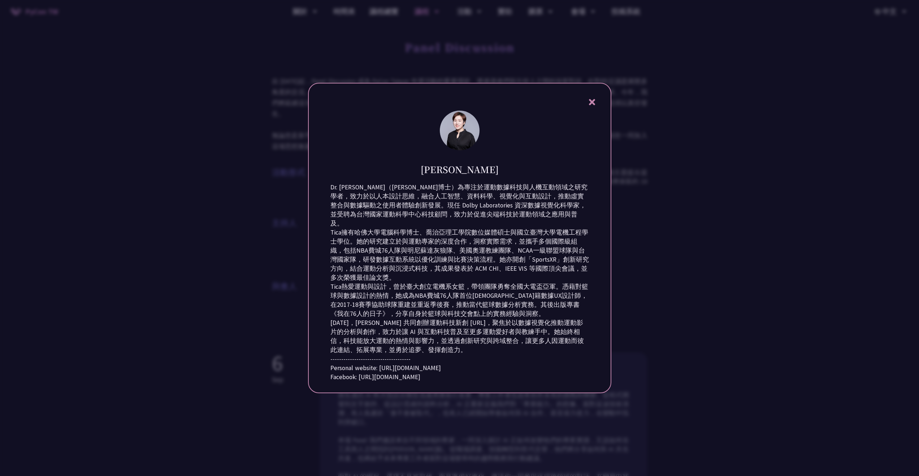
drag, startPoint x: 592, startPoint y: 74, endPoint x: 588, endPoint y: 77, distance: 4.6
click at [589, 97] on icon at bounding box center [592, 101] width 9 height 9
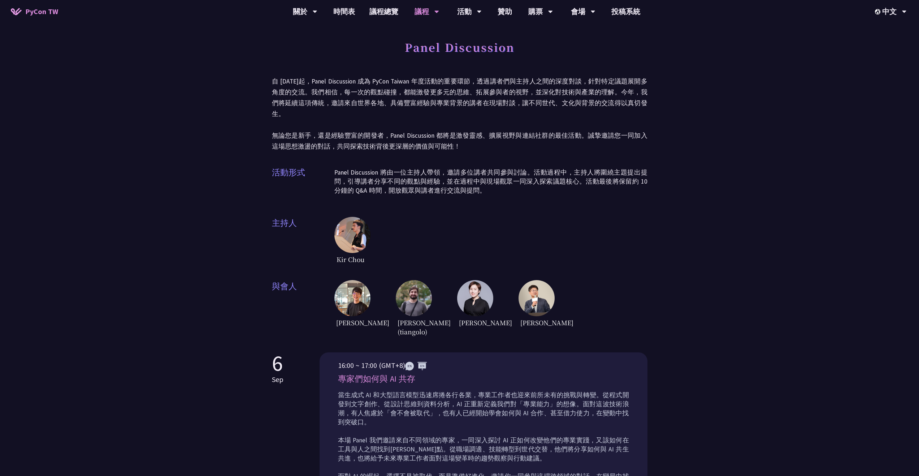
click at [358, 217] on img at bounding box center [352, 235] width 36 height 36
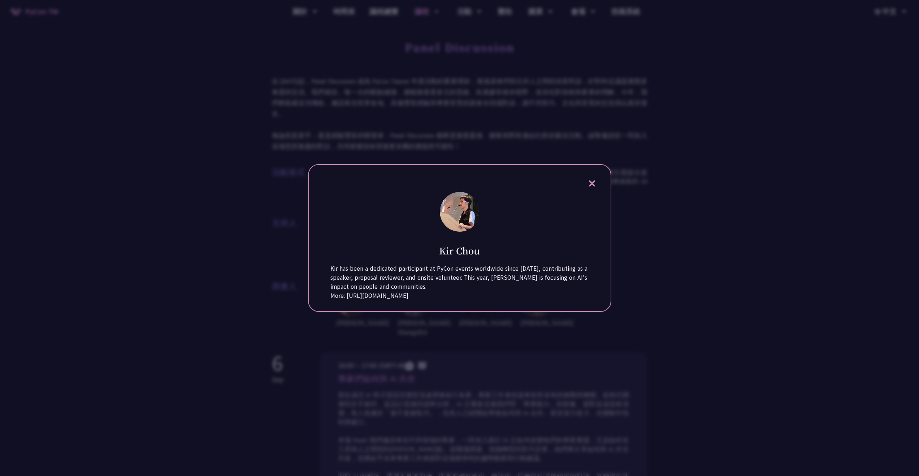
click at [595, 179] on icon at bounding box center [592, 183] width 9 height 9
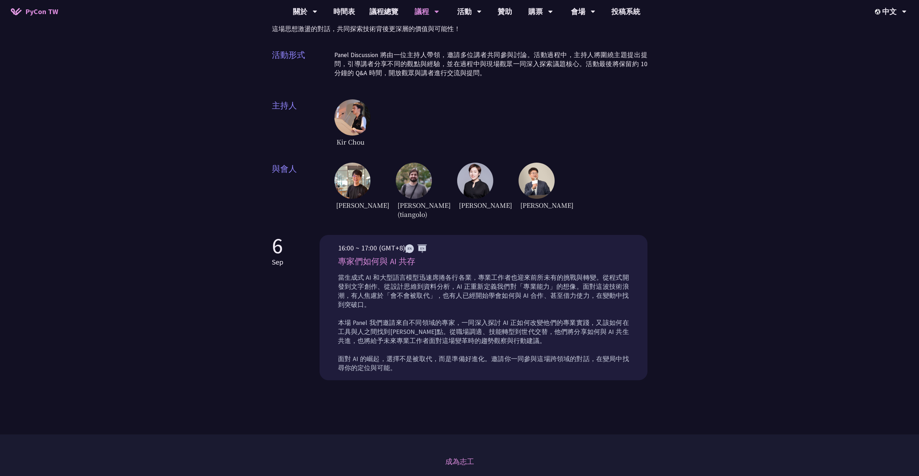
scroll to position [108, 0]
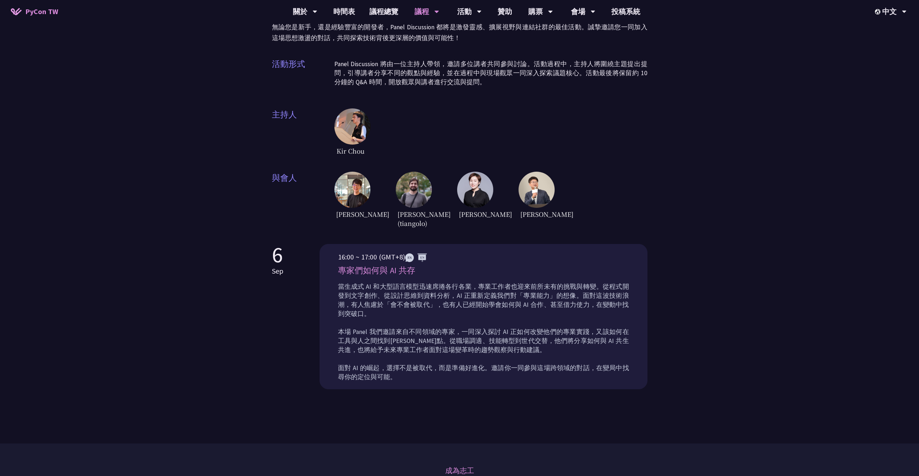
click at [363, 184] on img at bounding box center [352, 190] width 36 height 36
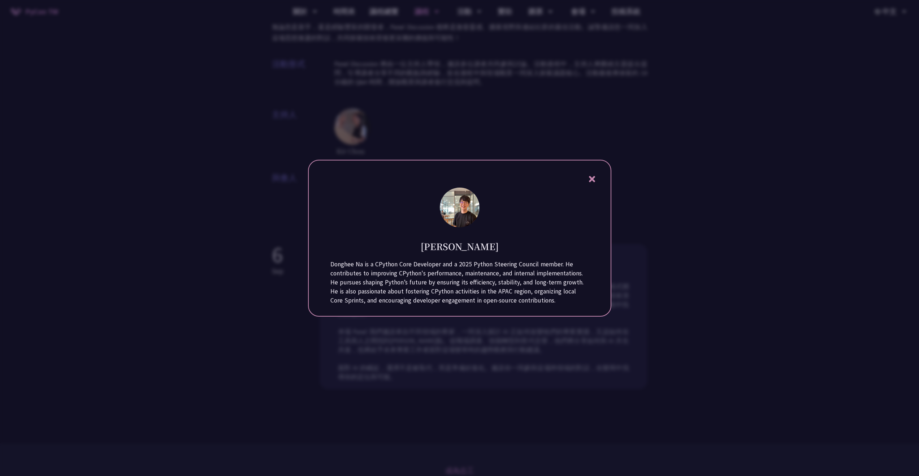
click at [597, 165] on div "[PERSON_NAME] Donghee Na is a CPython Core Developer and a 2025 Python Steering…" at bounding box center [459, 238] width 303 height 157
click at [591, 180] on div "[PERSON_NAME] Donghee Na is a CPython Core Developer and a 2025 Python Steering…" at bounding box center [459, 238] width 303 height 157
click at [591, 177] on icon at bounding box center [592, 179] width 6 height 6
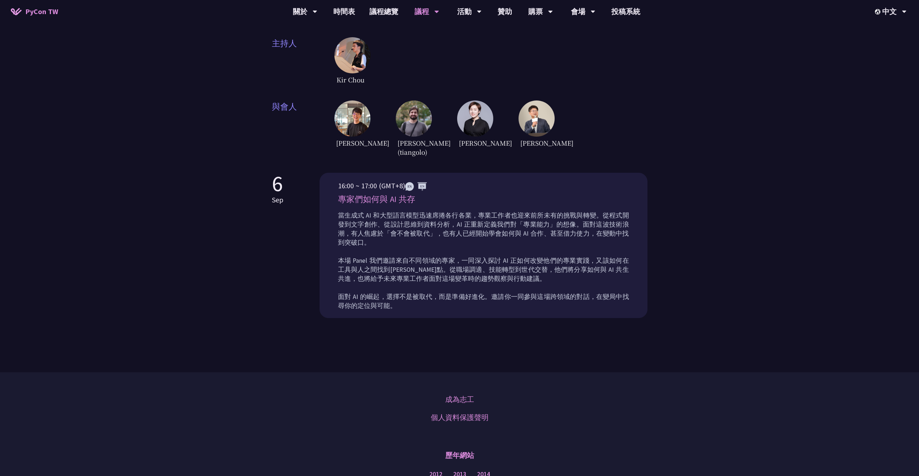
scroll to position [181, 0]
click at [534, 99] on img at bounding box center [537, 117] width 36 height 36
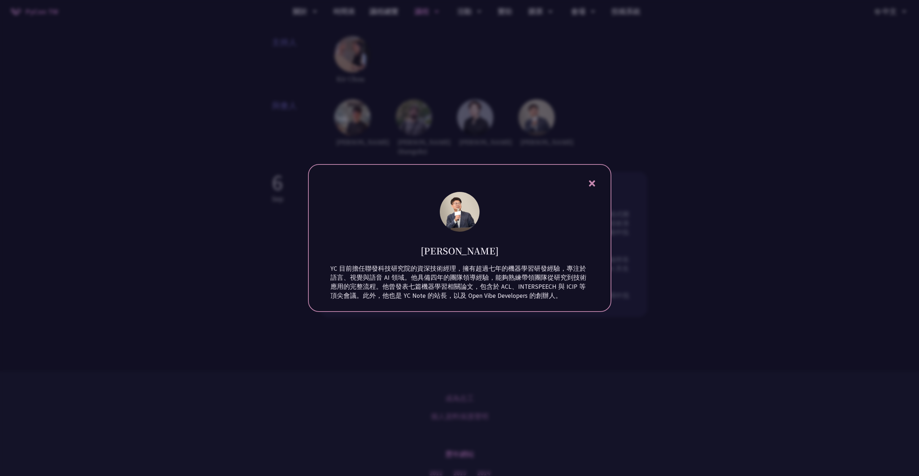
click at [591, 180] on icon at bounding box center [592, 183] width 6 height 6
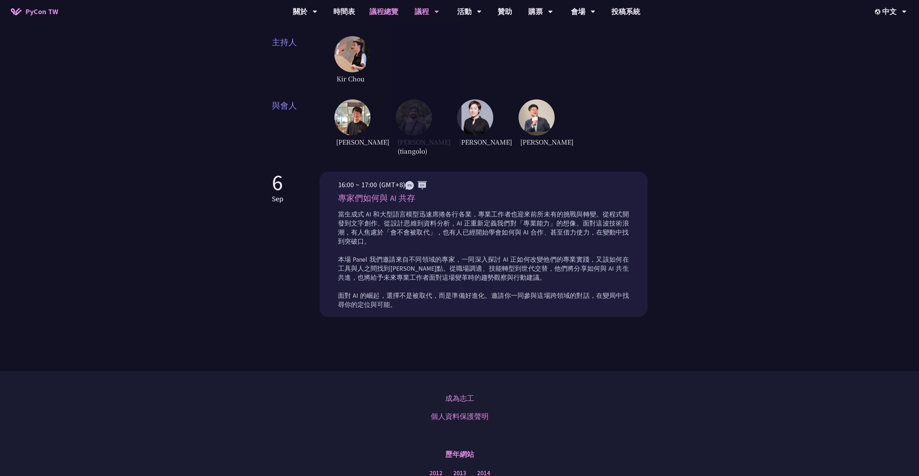
click at [383, 12] on link "議程總覽" at bounding box center [383, 11] width 43 height 23
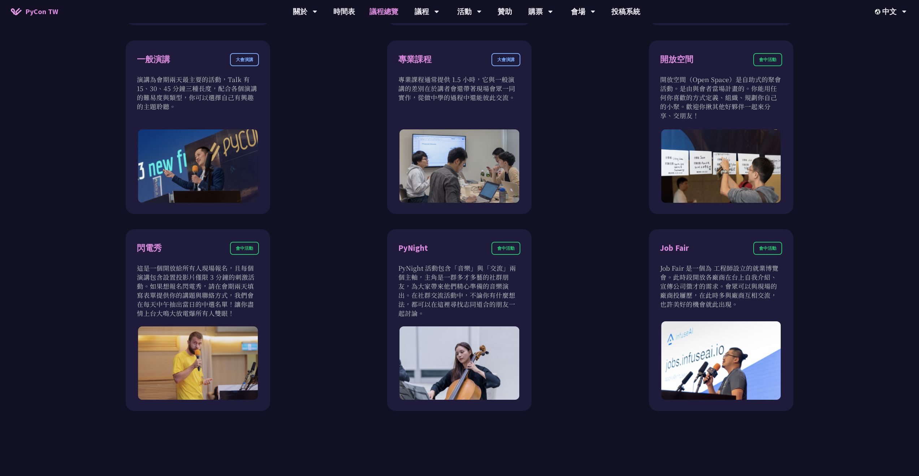
scroll to position [614, 0]
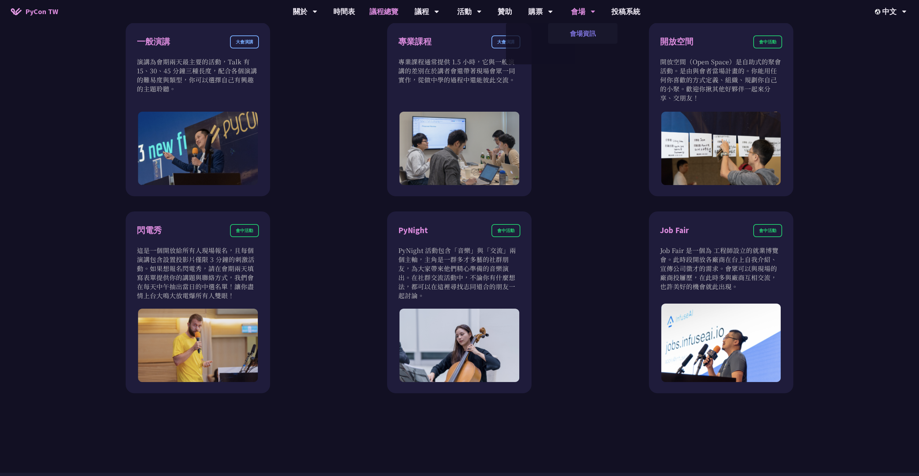
click at [589, 32] on link "會場資訊" at bounding box center [582, 33] width 69 height 17
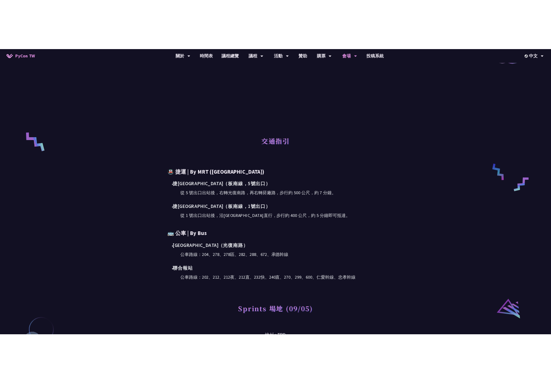
scroll to position [217, 0]
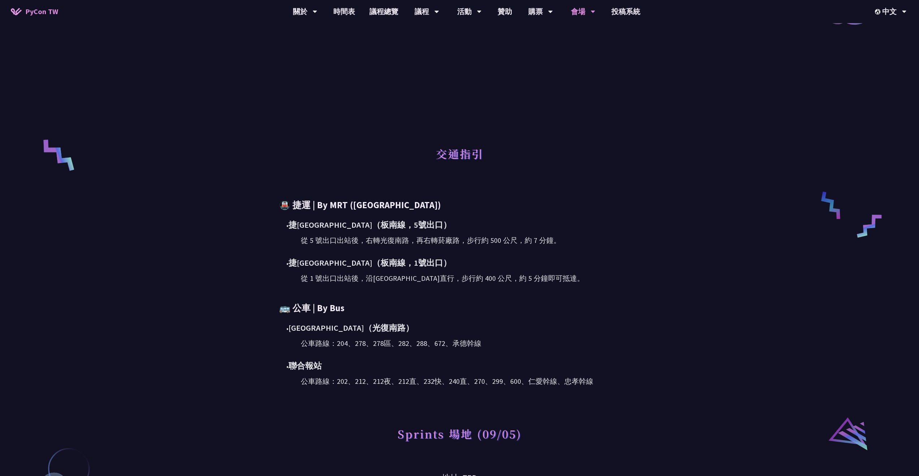
click at [457, 246] on div "• 捷[GEOGRAPHIC_DATA]（[GEOGRAPHIC_DATA]，5號出口） 從 5 號出口出站後，右轉光復南路，再右轉菸廠路，步行約 500 公…" at bounding box center [459, 250] width 361 height 65
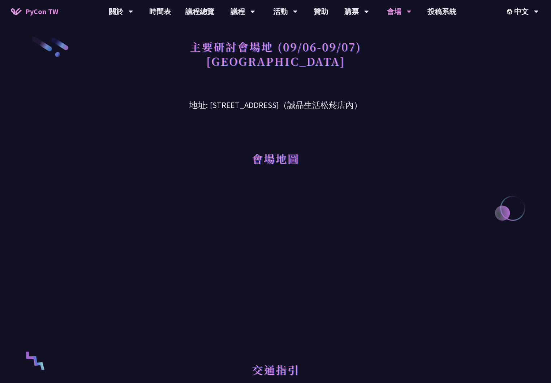
scroll to position [0, 0]
click at [189, 102] on h3 "地址: [STREET_ADDRESS]（誠品生活松菸店內）" at bounding box center [276, 99] width 376 height 23
drag, startPoint x: 190, startPoint y: 106, endPoint x: 297, endPoint y: 105, distance: 106.5
click at [297, 105] on h3 "地址: [STREET_ADDRESS]（誠品生活松菸店內）" at bounding box center [276, 99] width 376 height 23
copy h3 "[STREET_ADDRESS]"
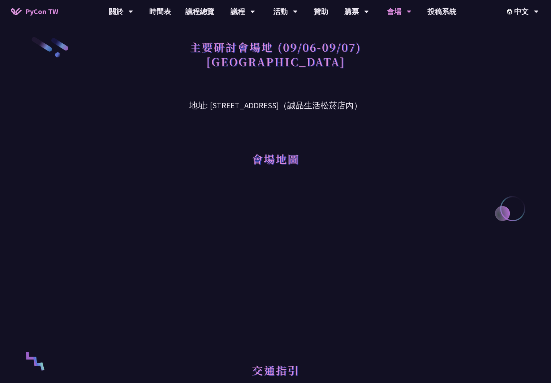
click at [266, 99] on h3 "地址: [STREET_ADDRESS]（誠品生活松菸店內）" at bounding box center [276, 99] width 376 height 23
